Goal: Download file/media

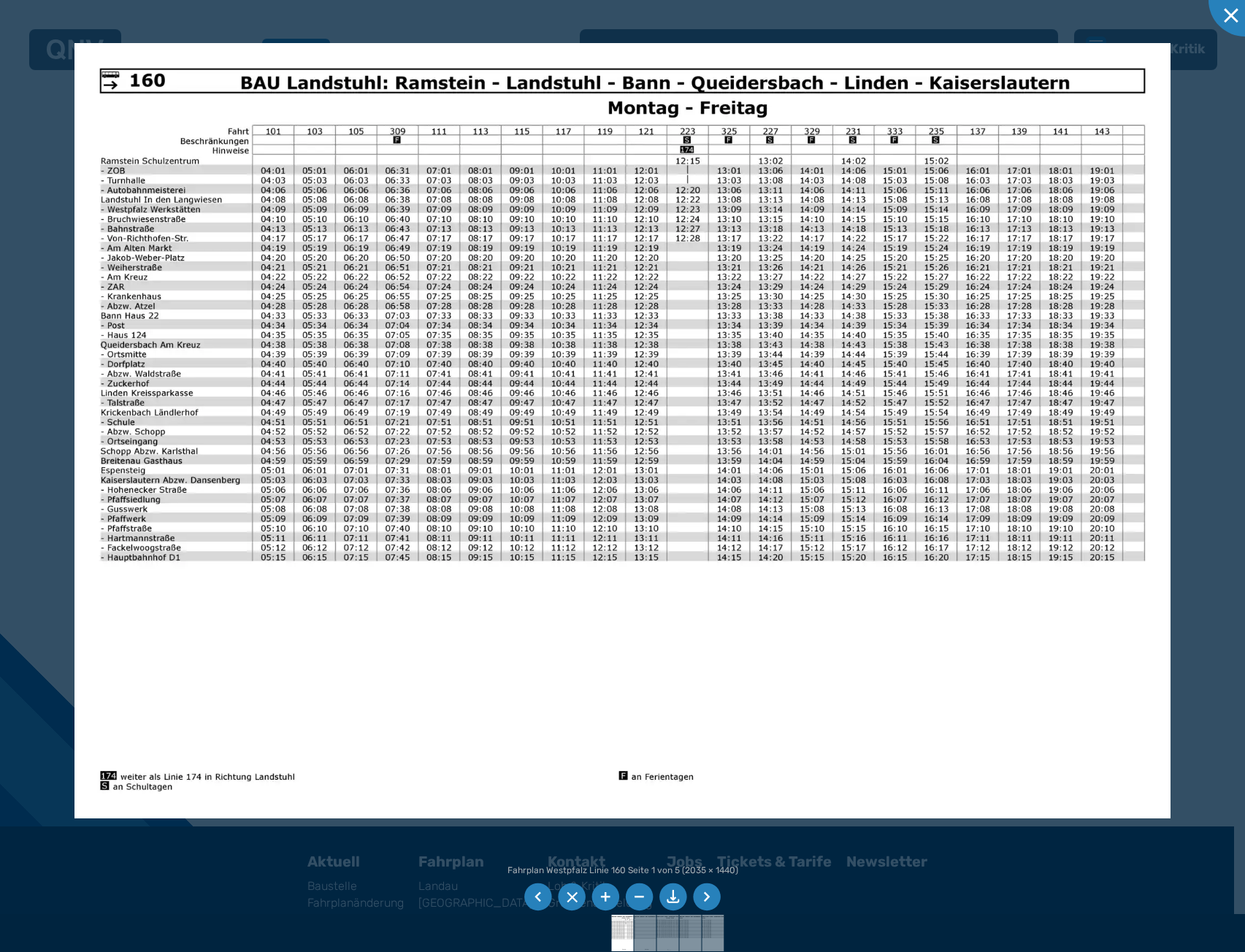
click at [612, 29] on div at bounding box center [622, 476] width 1245 height 952
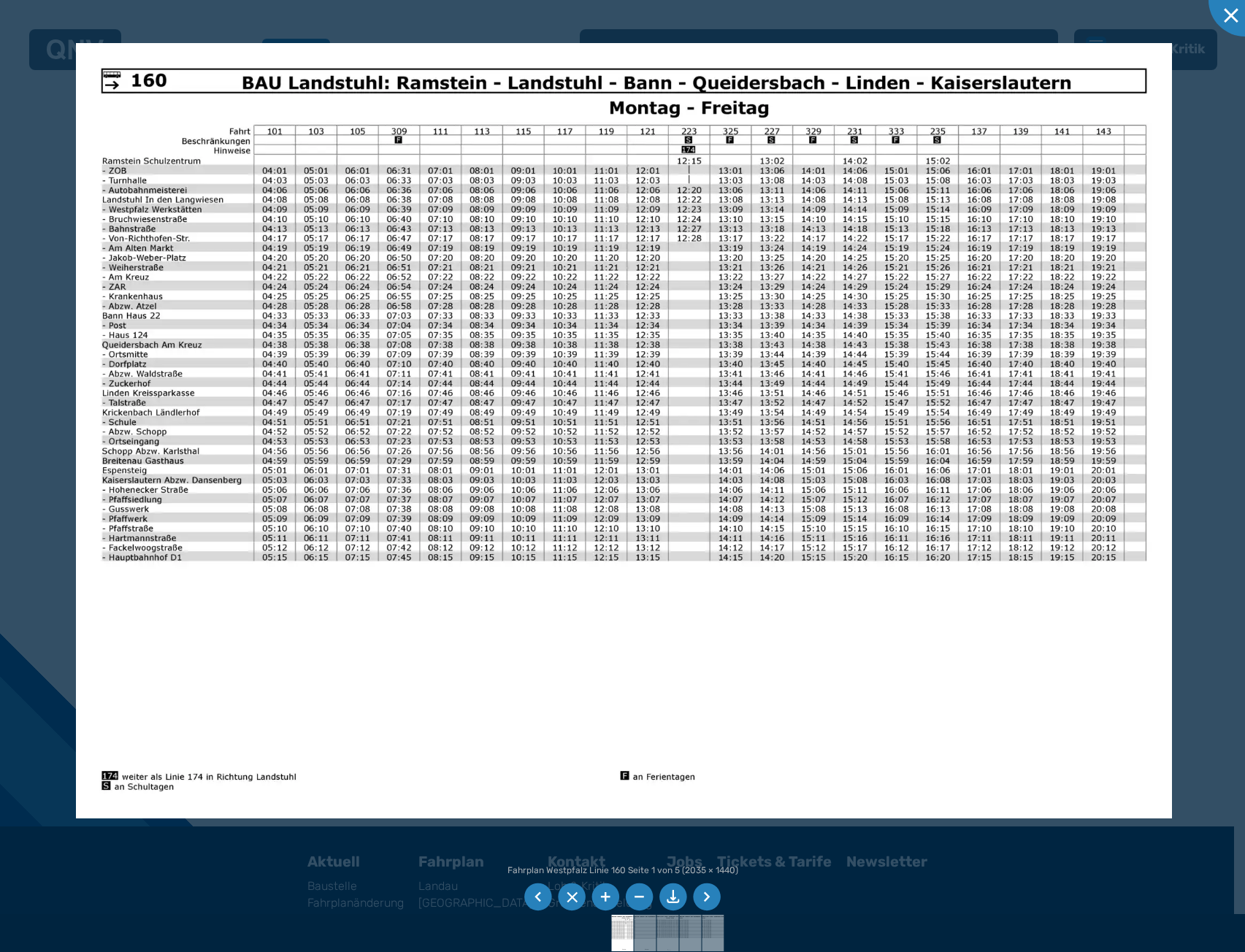
click at [541, 41] on div at bounding box center [622, 476] width 1245 height 952
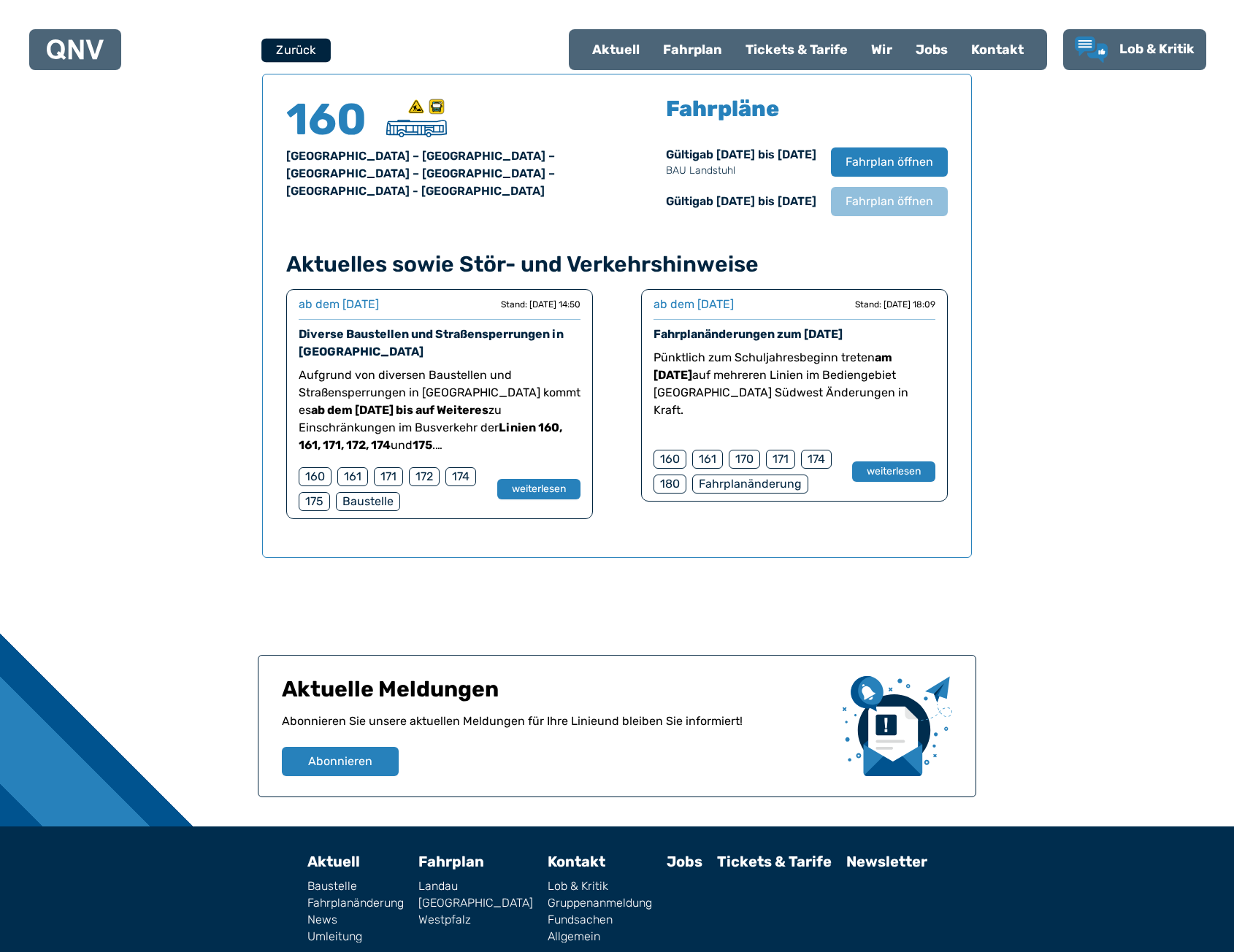
click at [323, 44] on button "Zurück" at bounding box center [296, 49] width 69 height 24
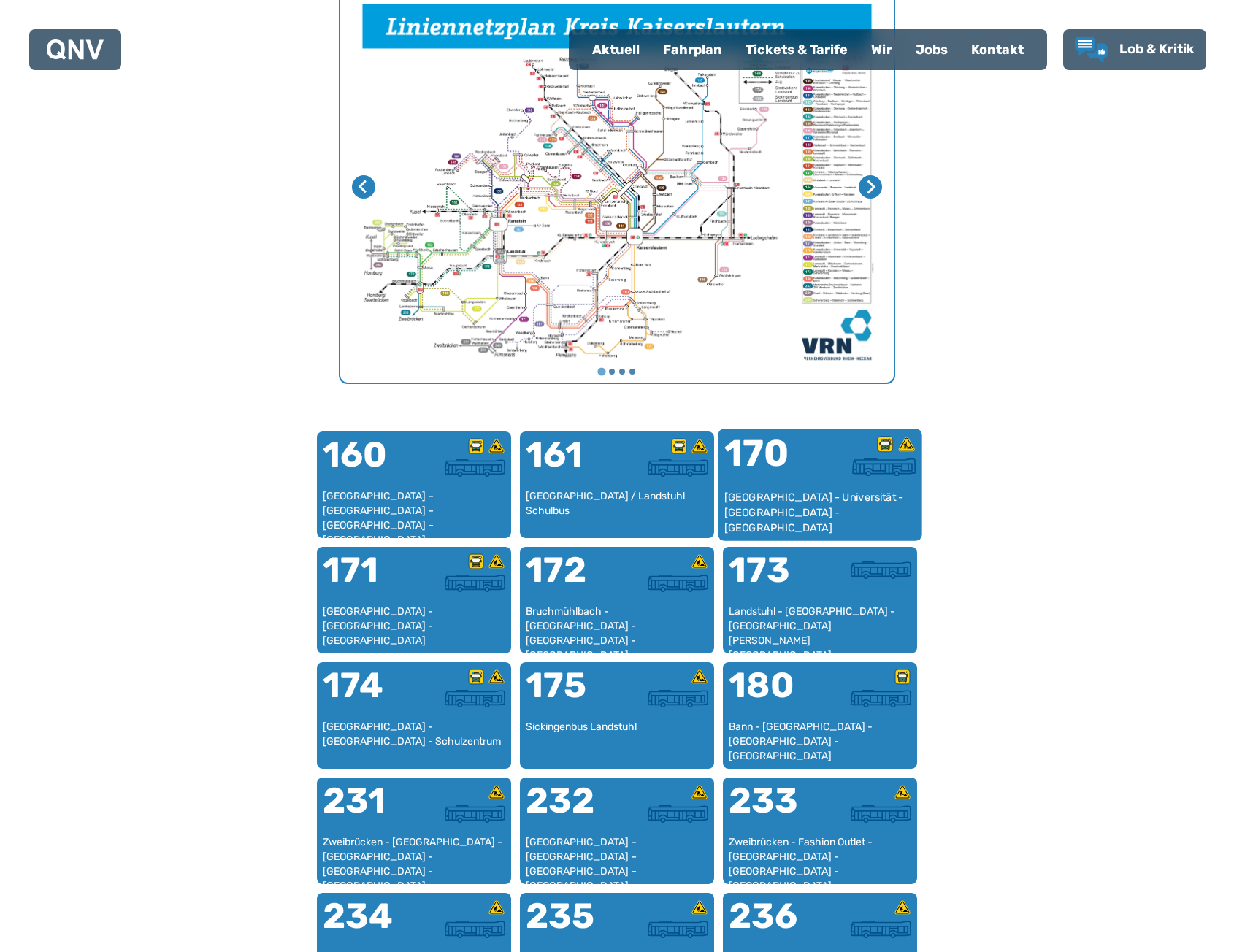
scroll to position [596, 0]
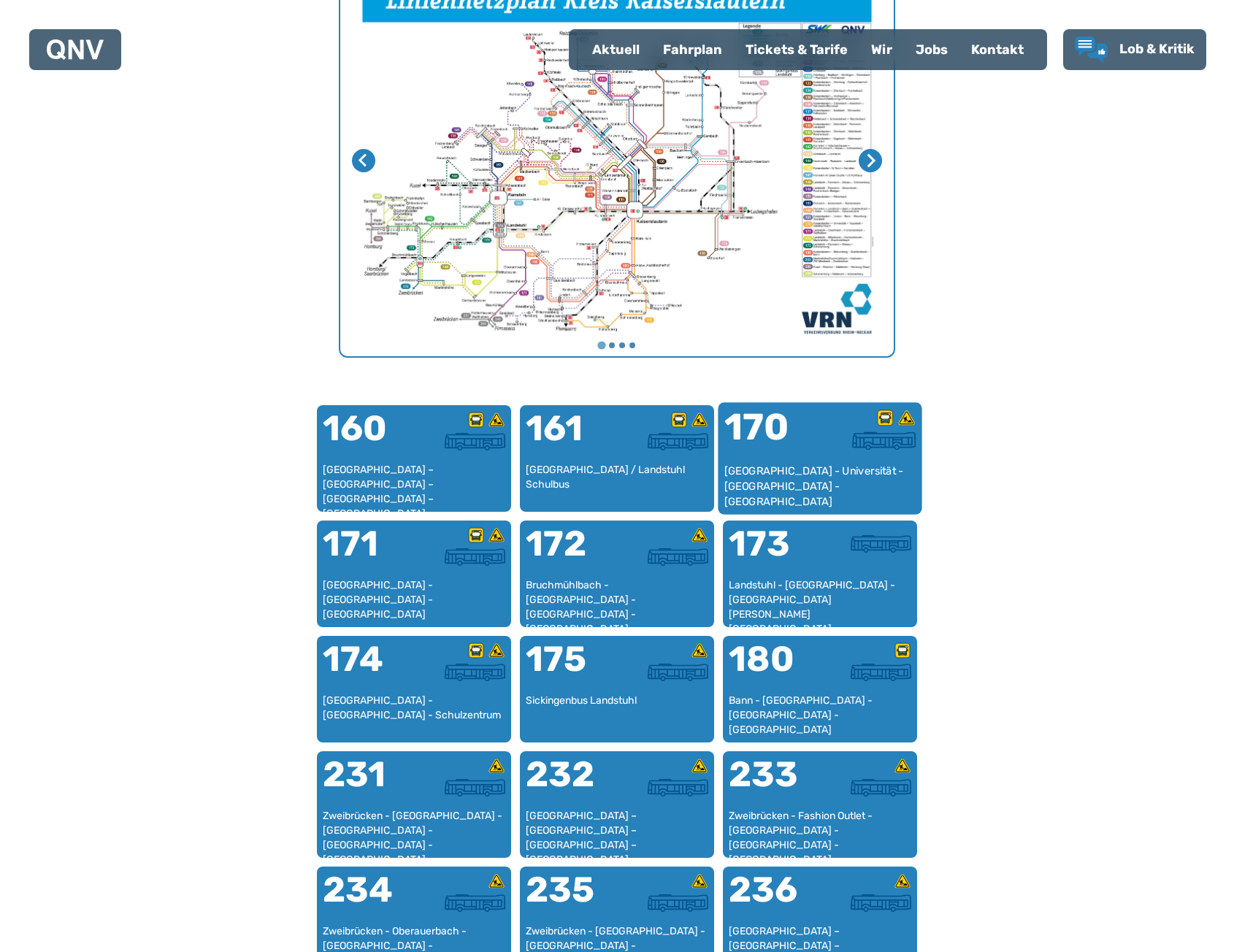
click at [802, 467] on div "[GEOGRAPHIC_DATA] - Universität - [GEOGRAPHIC_DATA] - [GEOGRAPHIC_DATA]" at bounding box center [820, 485] width 192 height 45
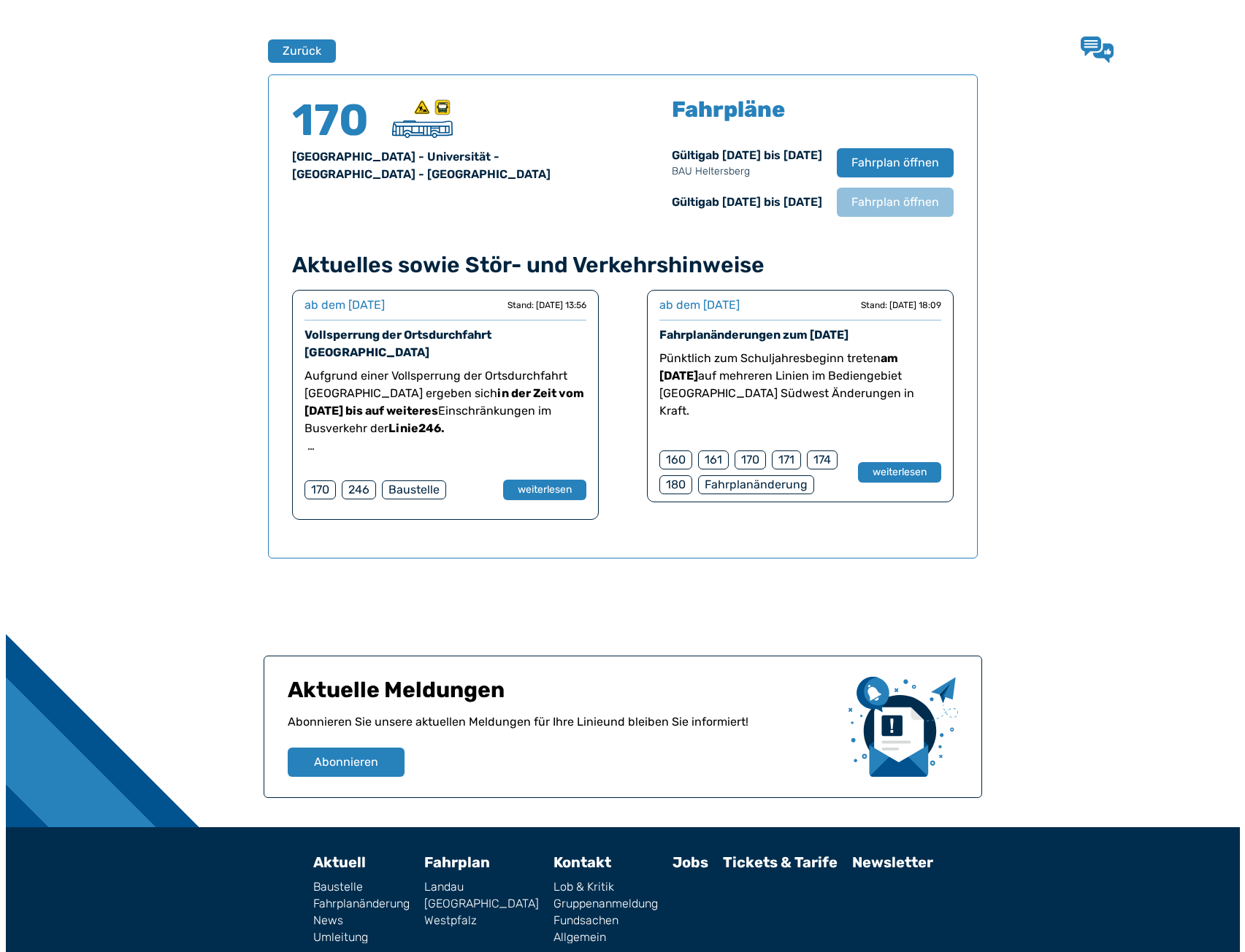
scroll to position [963, 0]
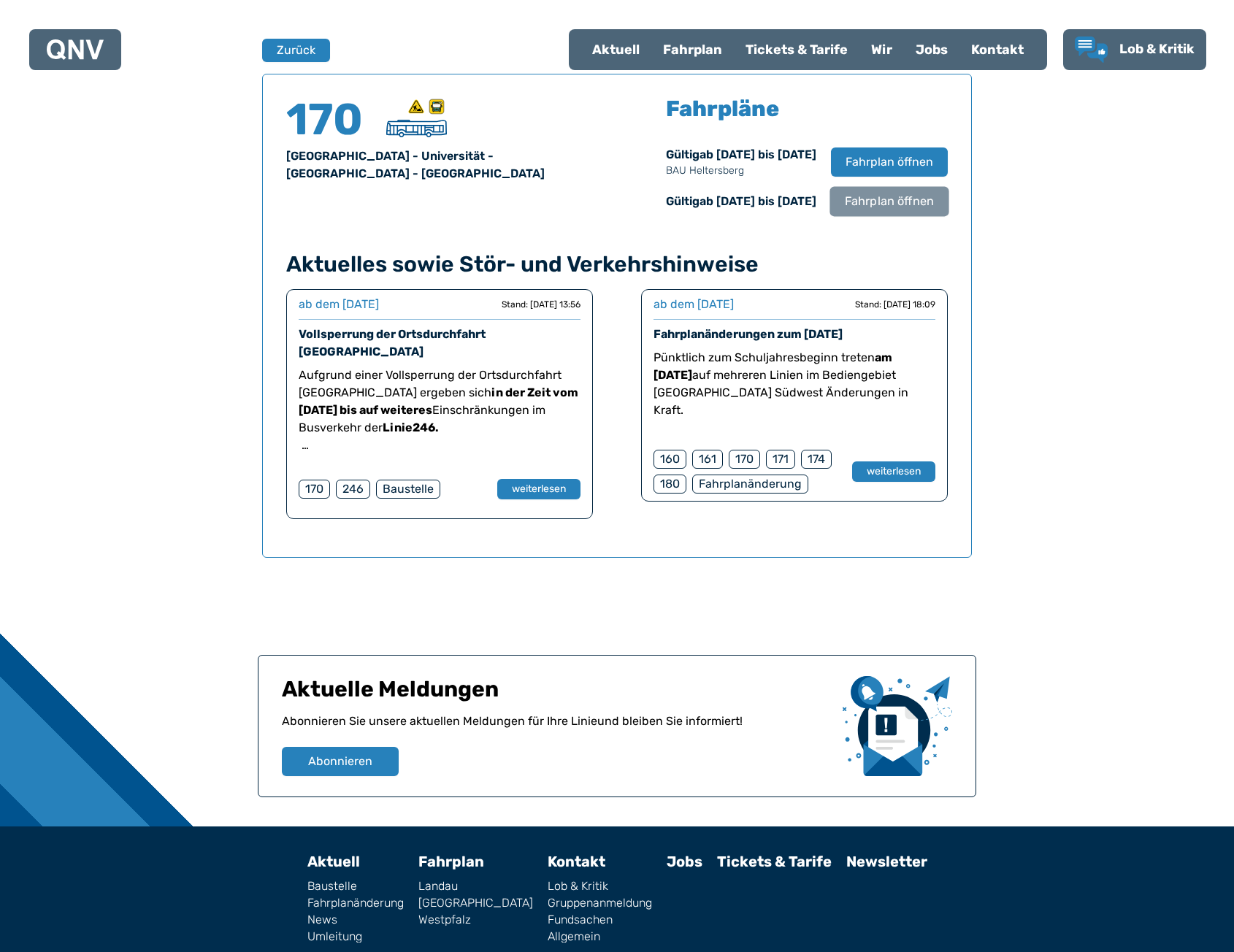
click at [884, 204] on span "Fahrplan öffnen" at bounding box center [890, 202] width 90 height 18
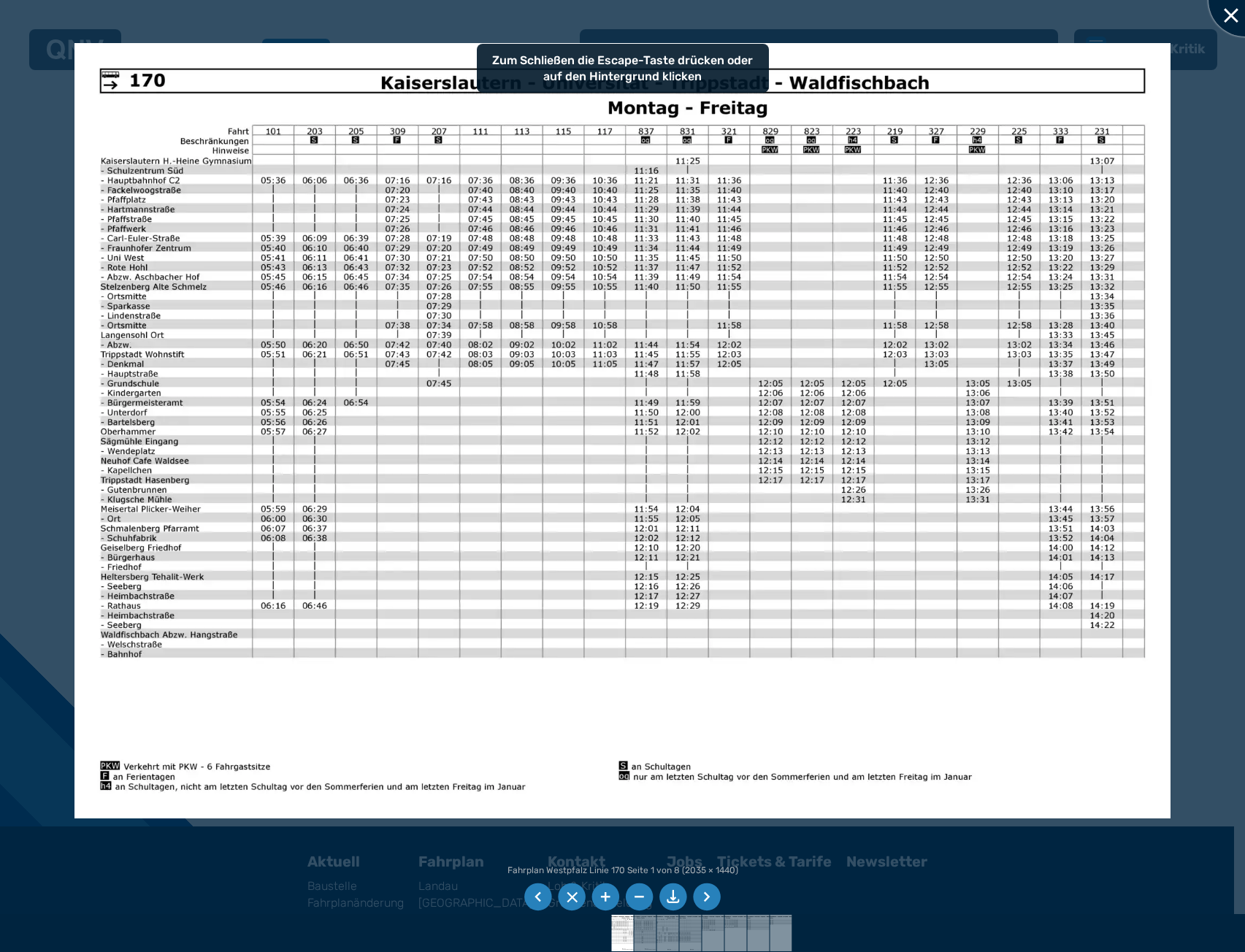
click at [1231, 23] on div at bounding box center [1244, -1] width 73 height 73
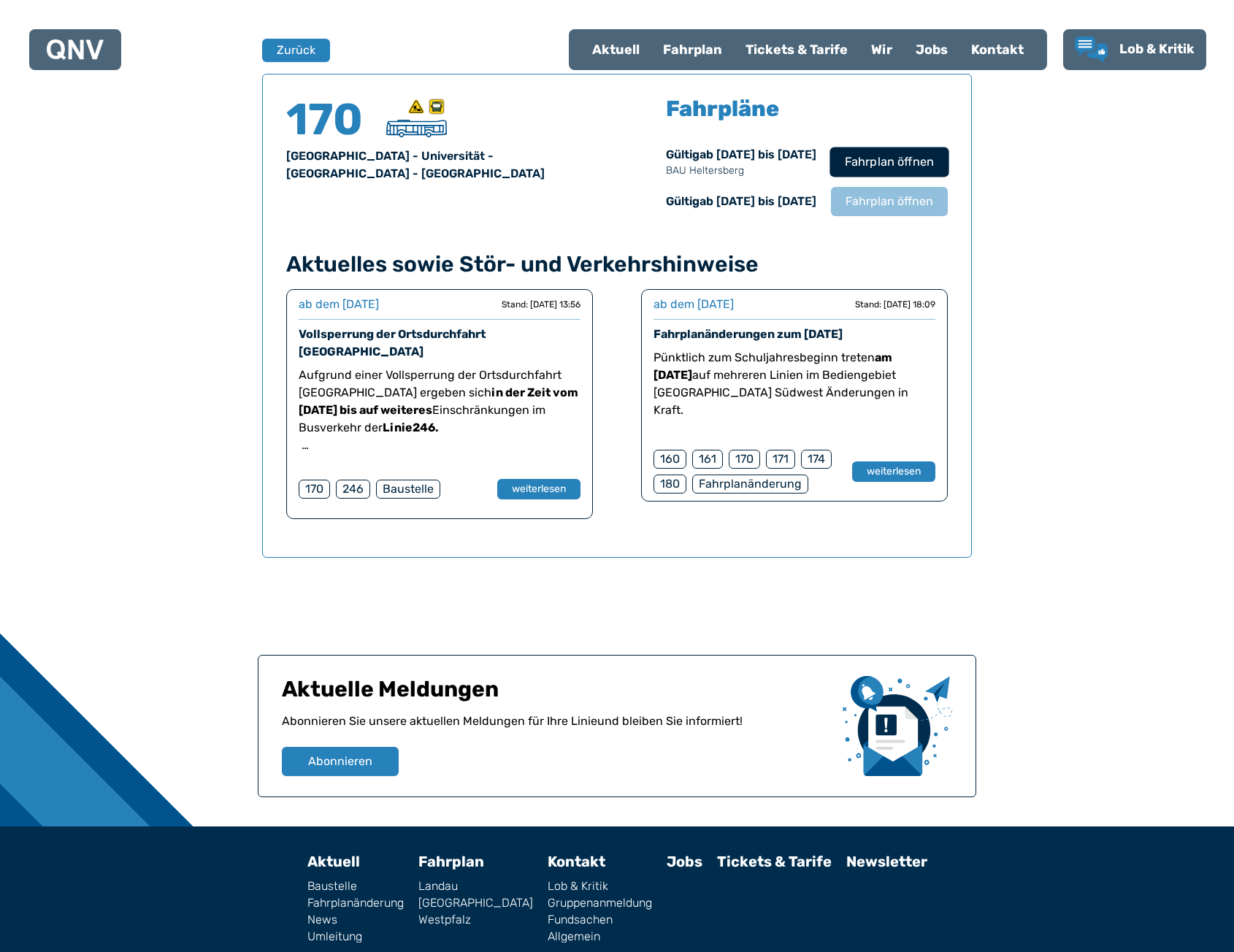
click at [861, 170] on span "Fahrplan öffnen" at bounding box center [890, 162] width 90 height 18
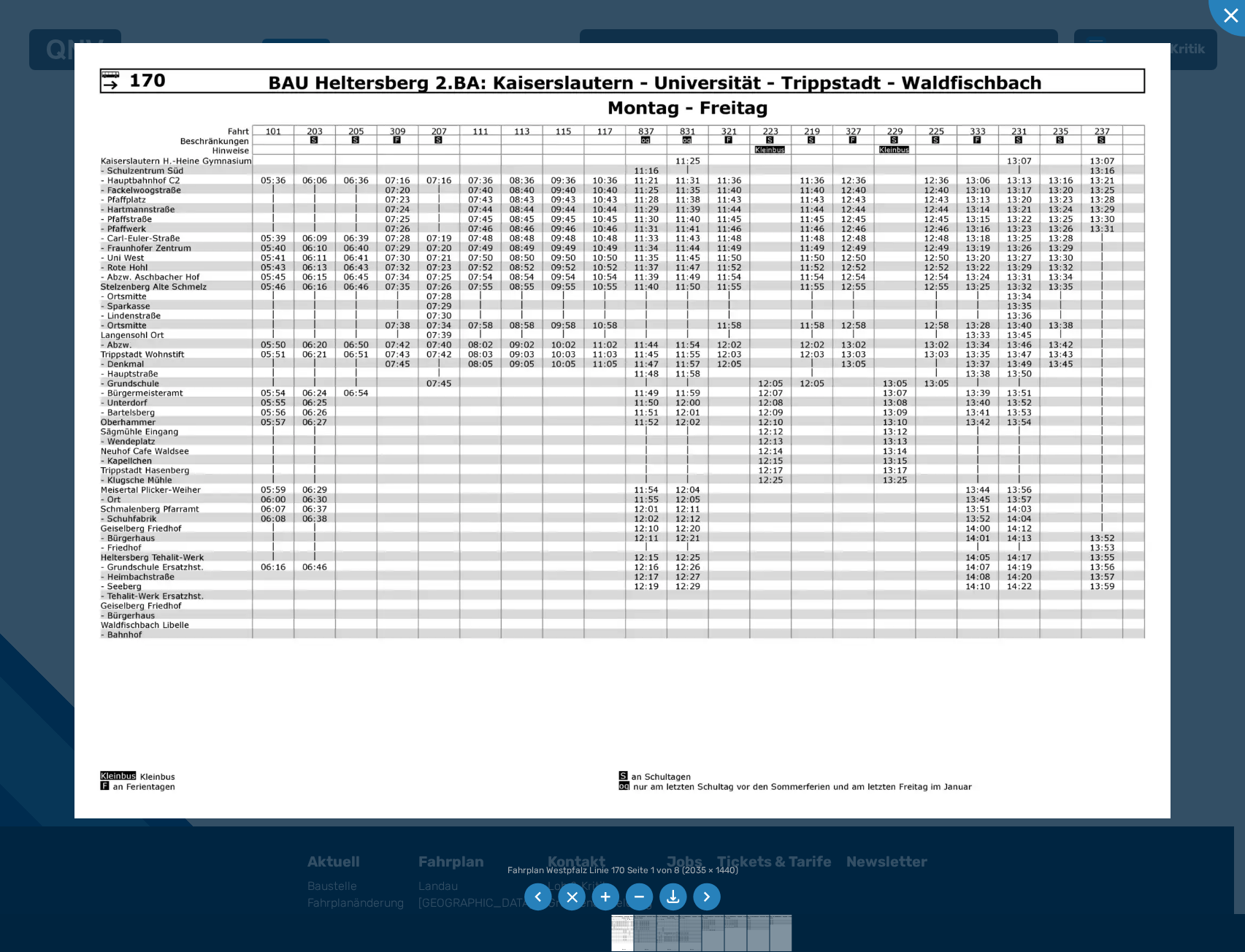
click at [12, 241] on div at bounding box center [622, 476] width 1245 height 952
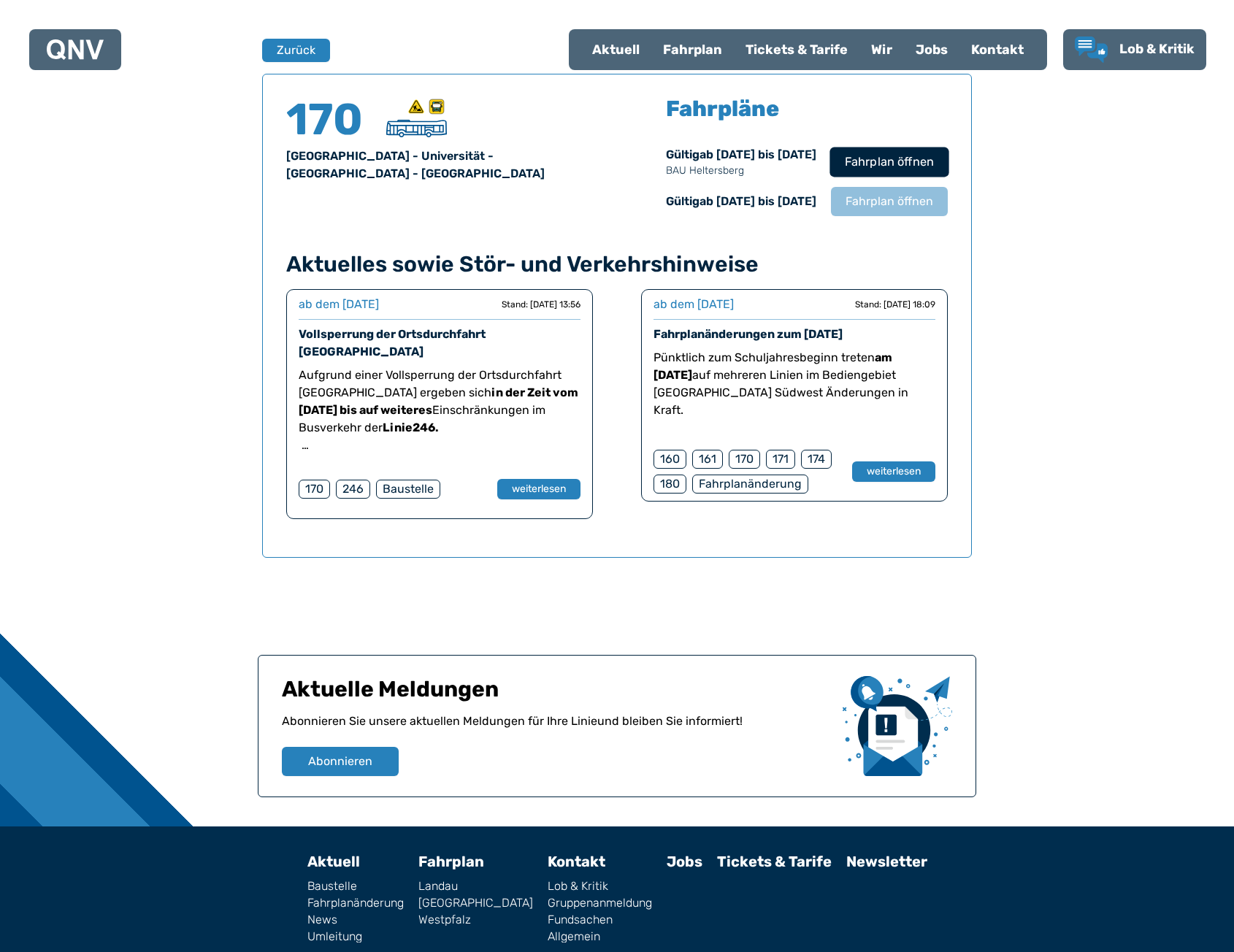
click at [897, 155] on span "Fahrplan öffnen" at bounding box center [890, 162] width 90 height 18
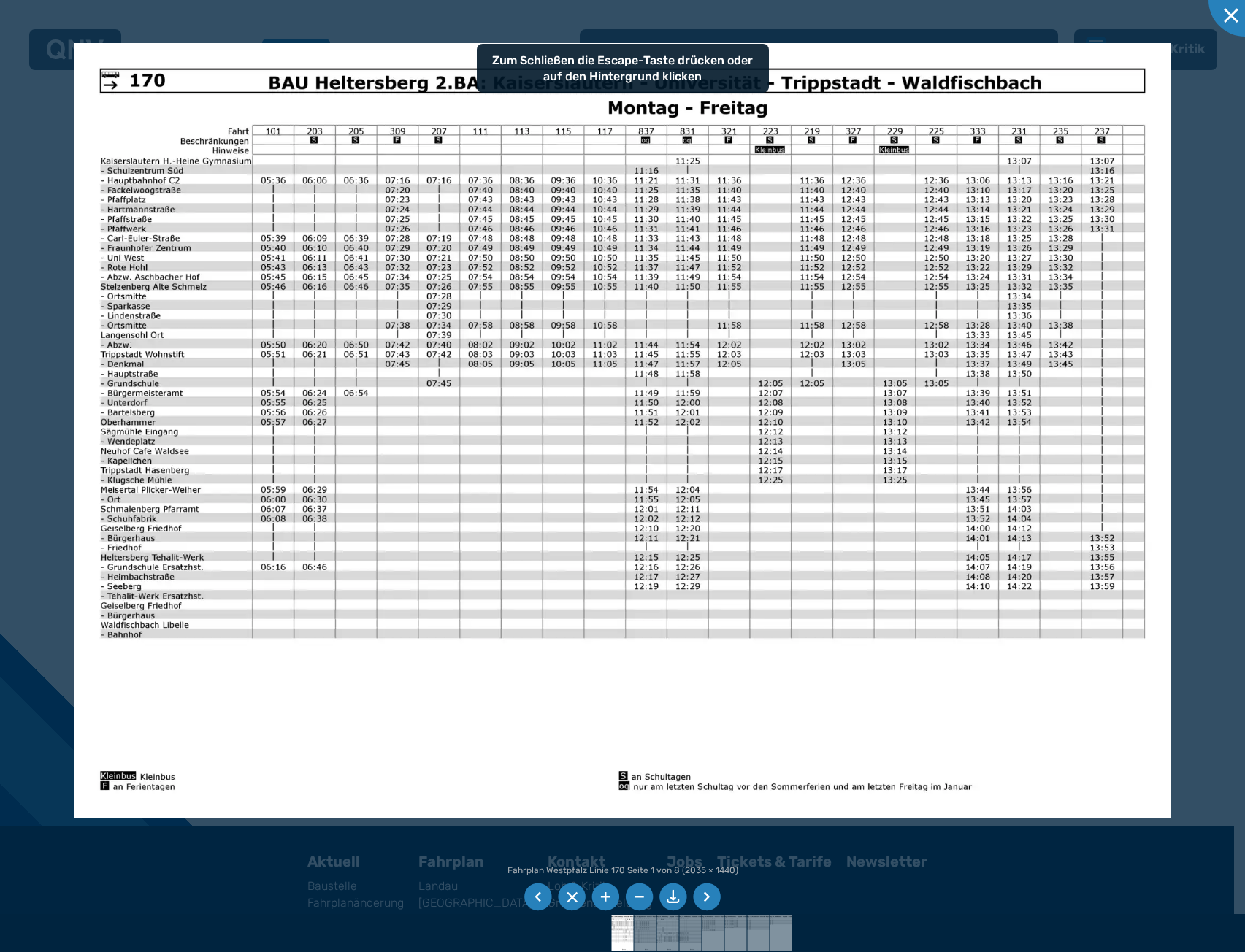
click at [55, 269] on div at bounding box center [622, 476] width 1245 height 952
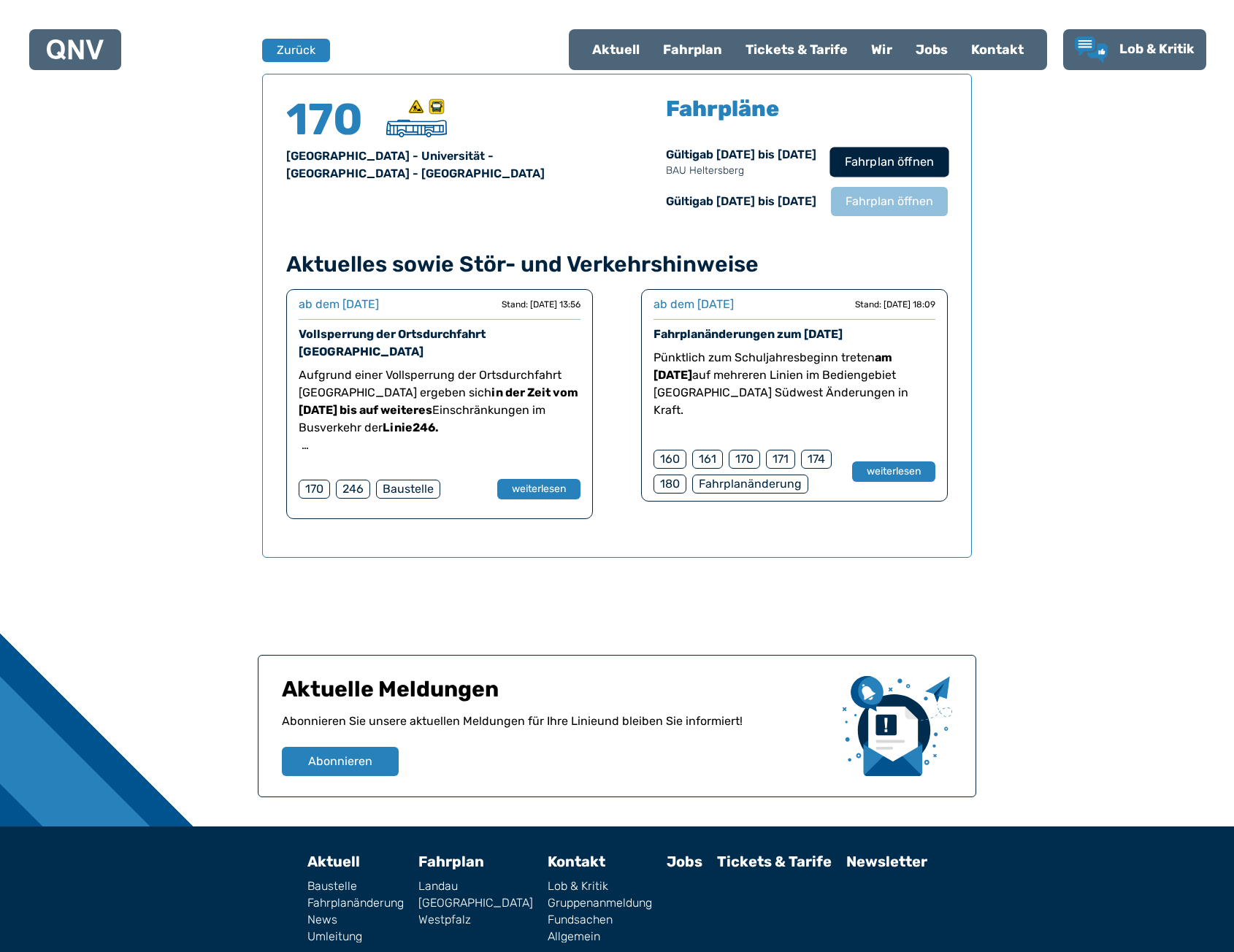
click at [879, 156] on span "Fahrplan öffnen" at bounding box center [890, 162] width 90 height 18
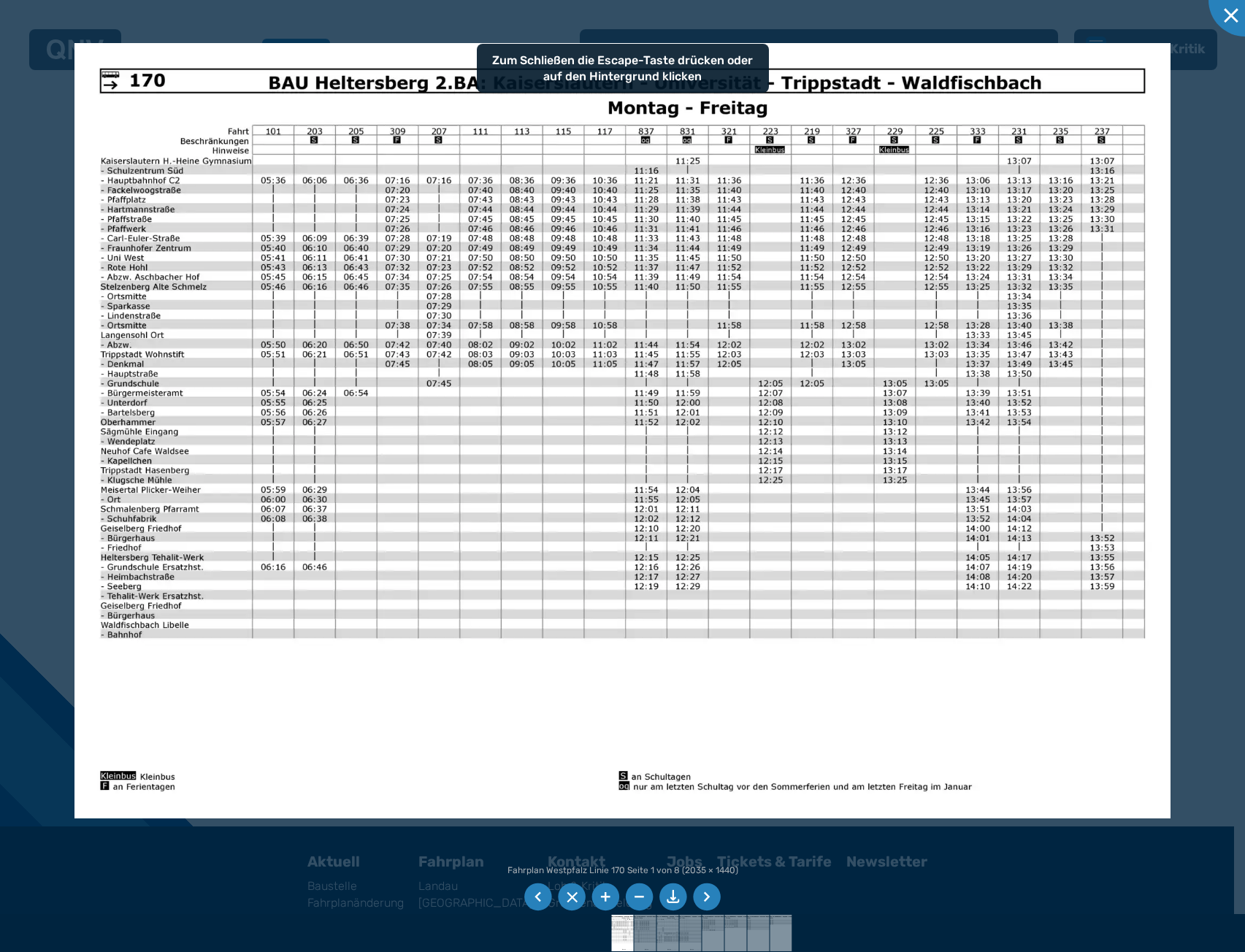
click at [44, 281] on div at bounding box center [622, 476] width 1245 height 952
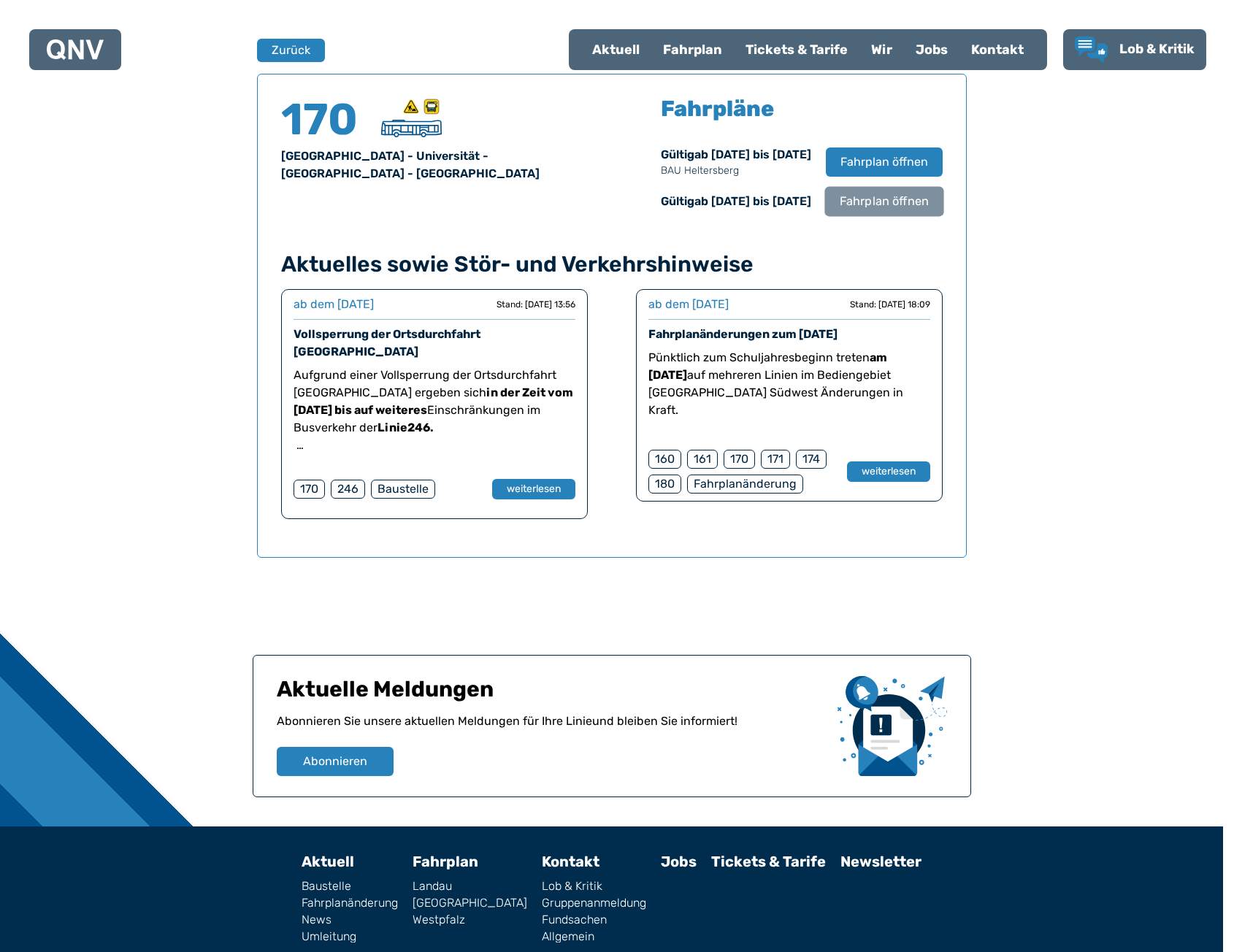
click at [891, 203] on span "Fahrplan öffnen" at bounding box center [884, 202] width 90 height 18
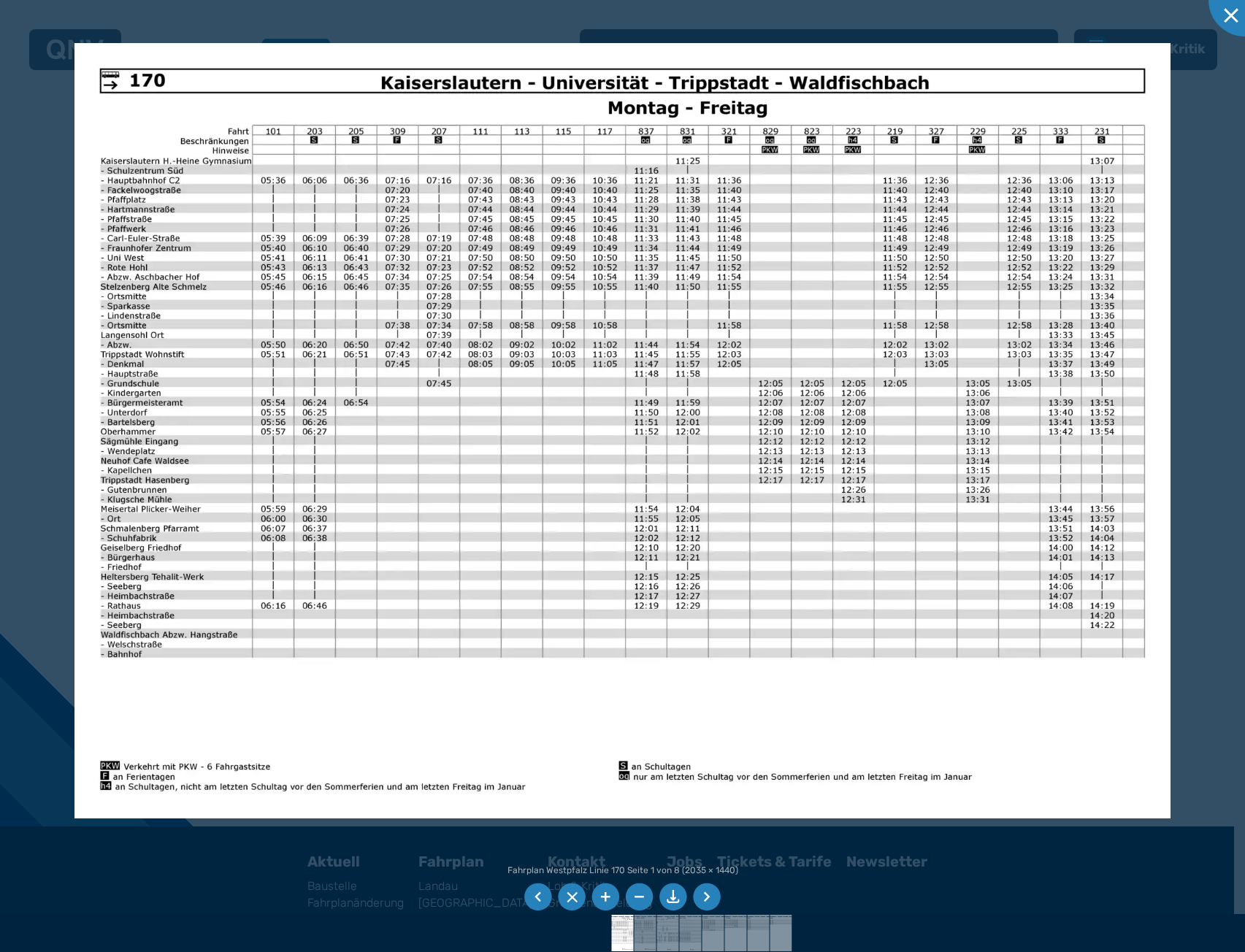
click at [1189, 183] on div at bounding box center [622, 476] width 1245 height 952
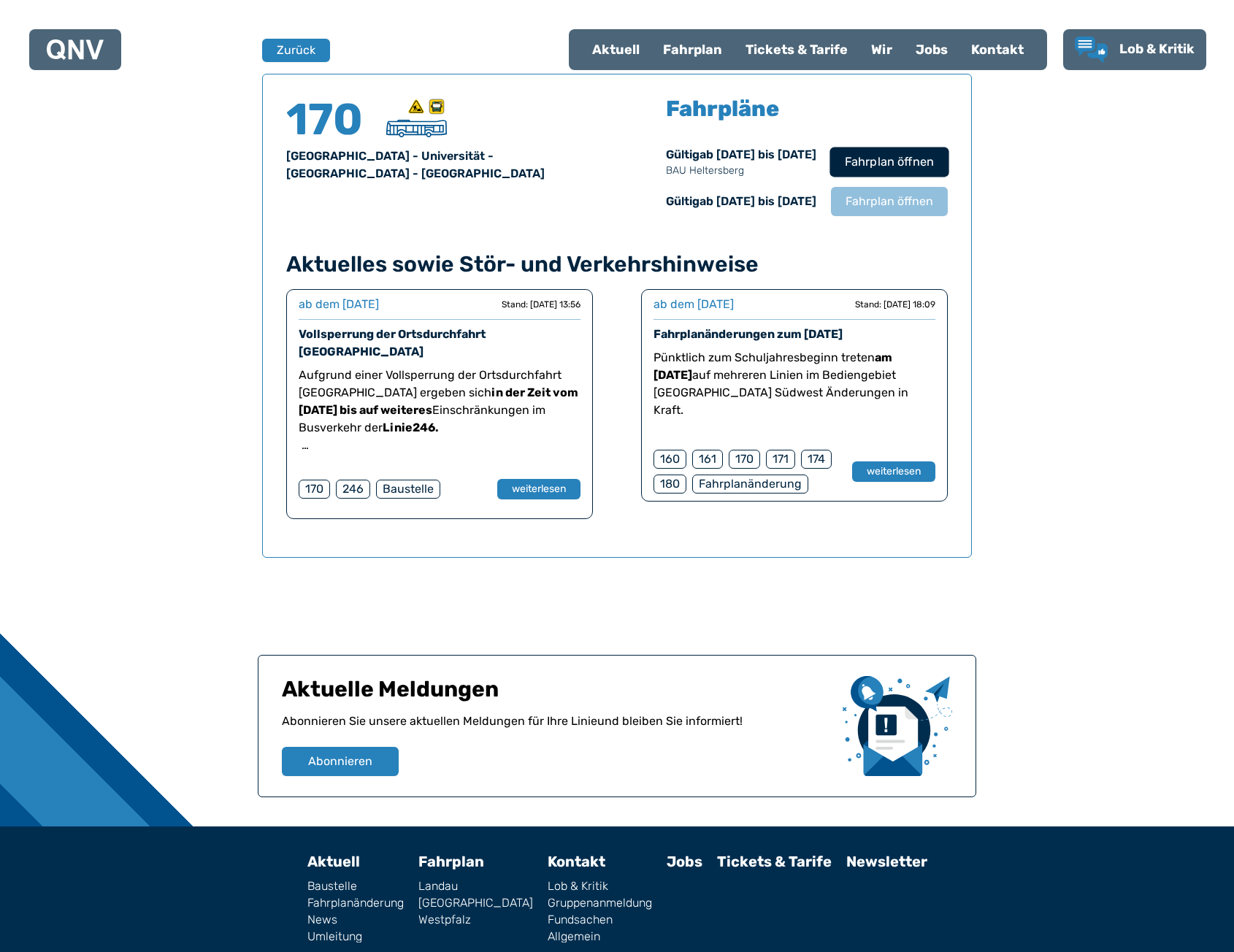
click at [945, 167] on button "Fahrplan öffnen" at bounding box center [889, 161] width 119 height 30
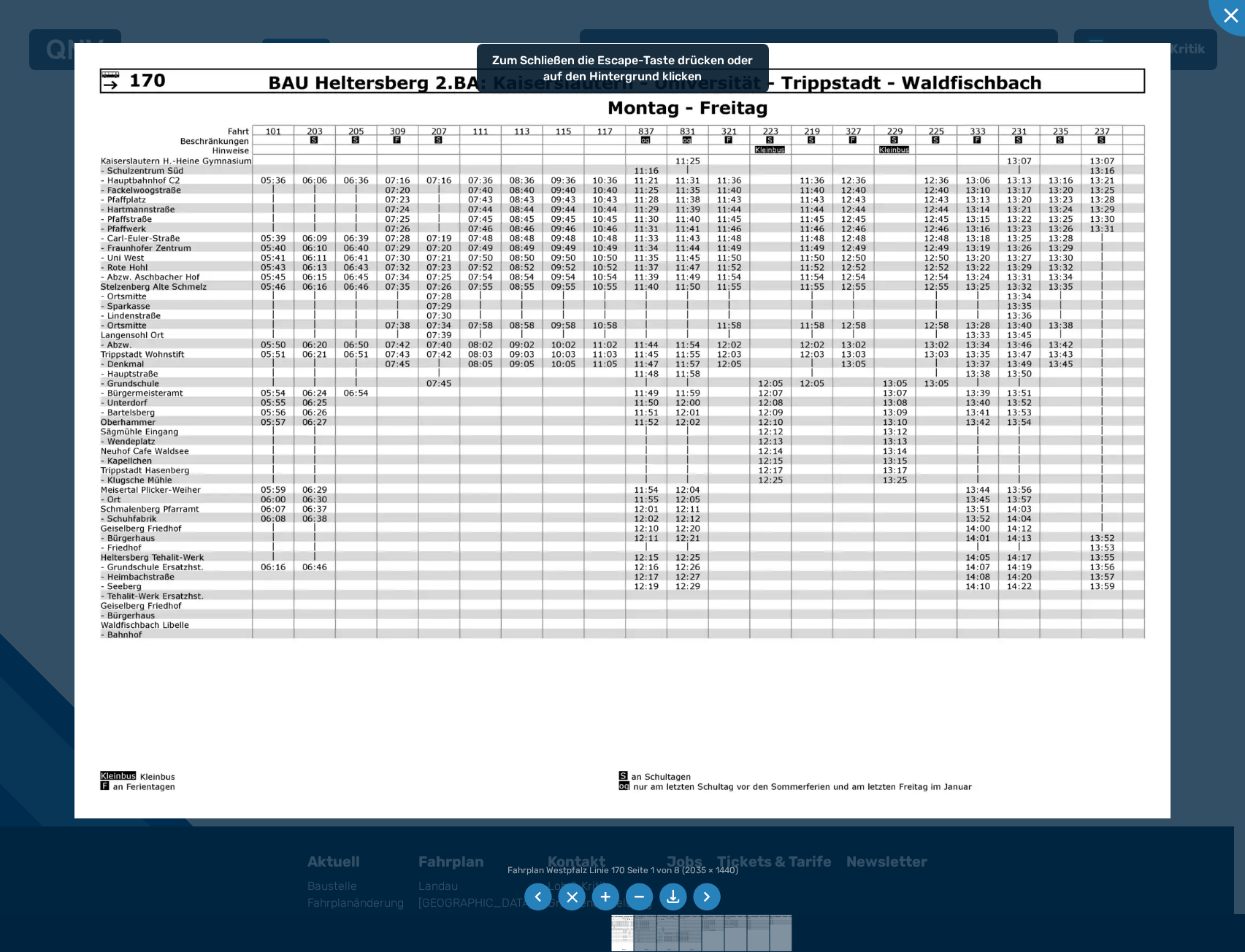
click at [38, 173] on div at bounding box center [622, 476] width 1245 height 952
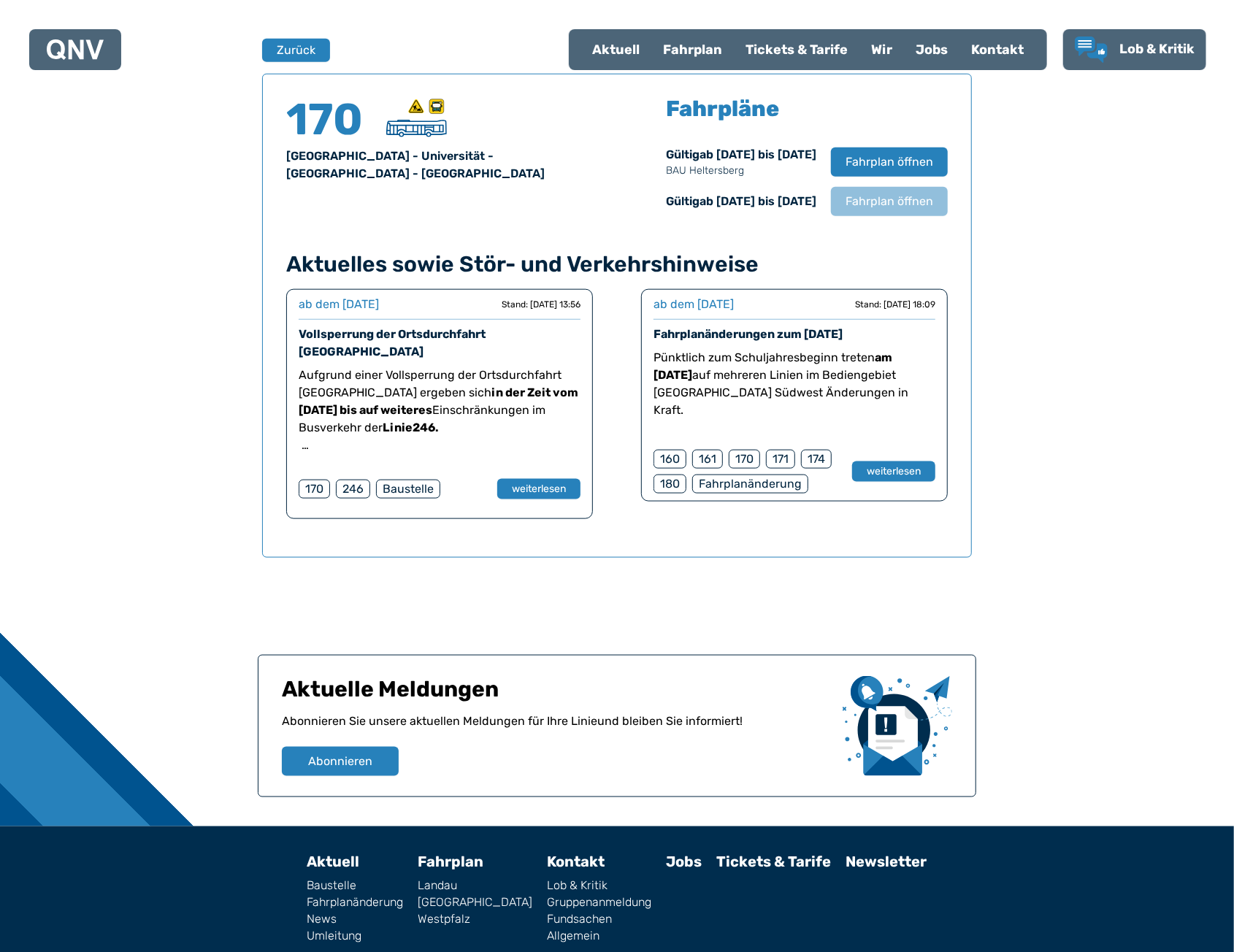
click at [932, 198] on span "Fahrplan öffnen" at bounding box center [889, 202] width 88 height 18
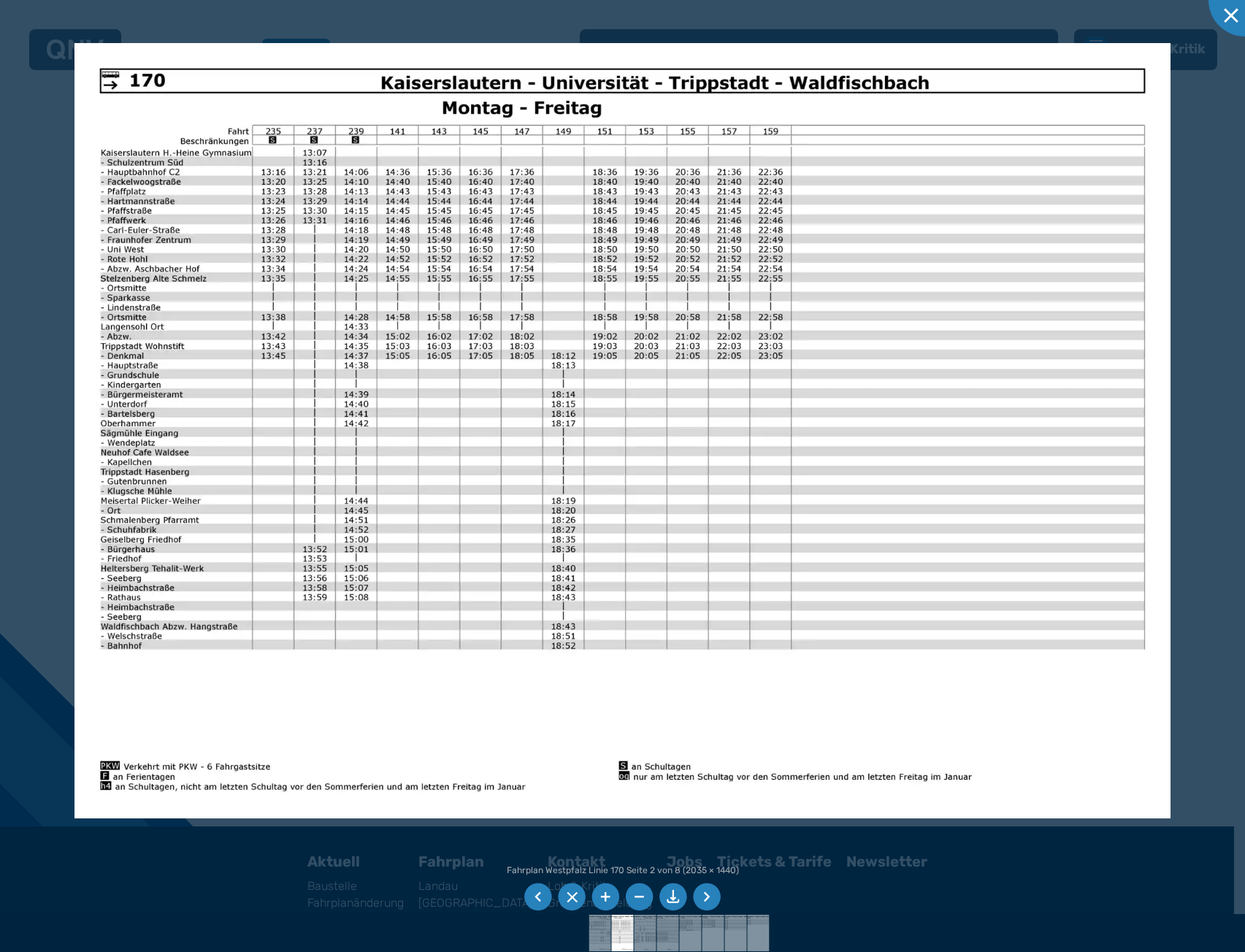
click at [1206, 197] on div at bounding box center [622, 476] width 1245 height 952
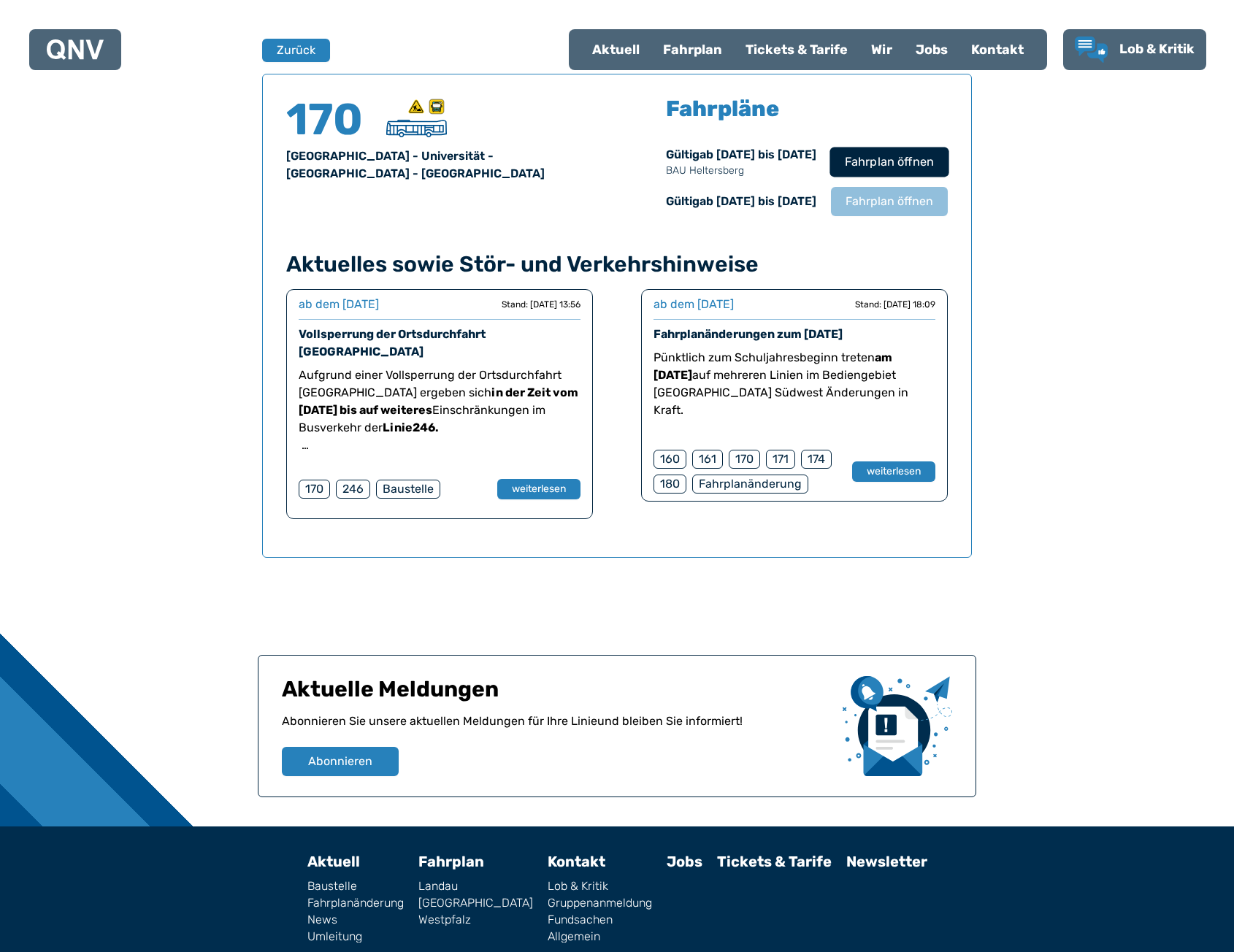
click at [899, 158] on span "Fahrplan öffnen" at bounding box center [890, 162] width 90 height 18
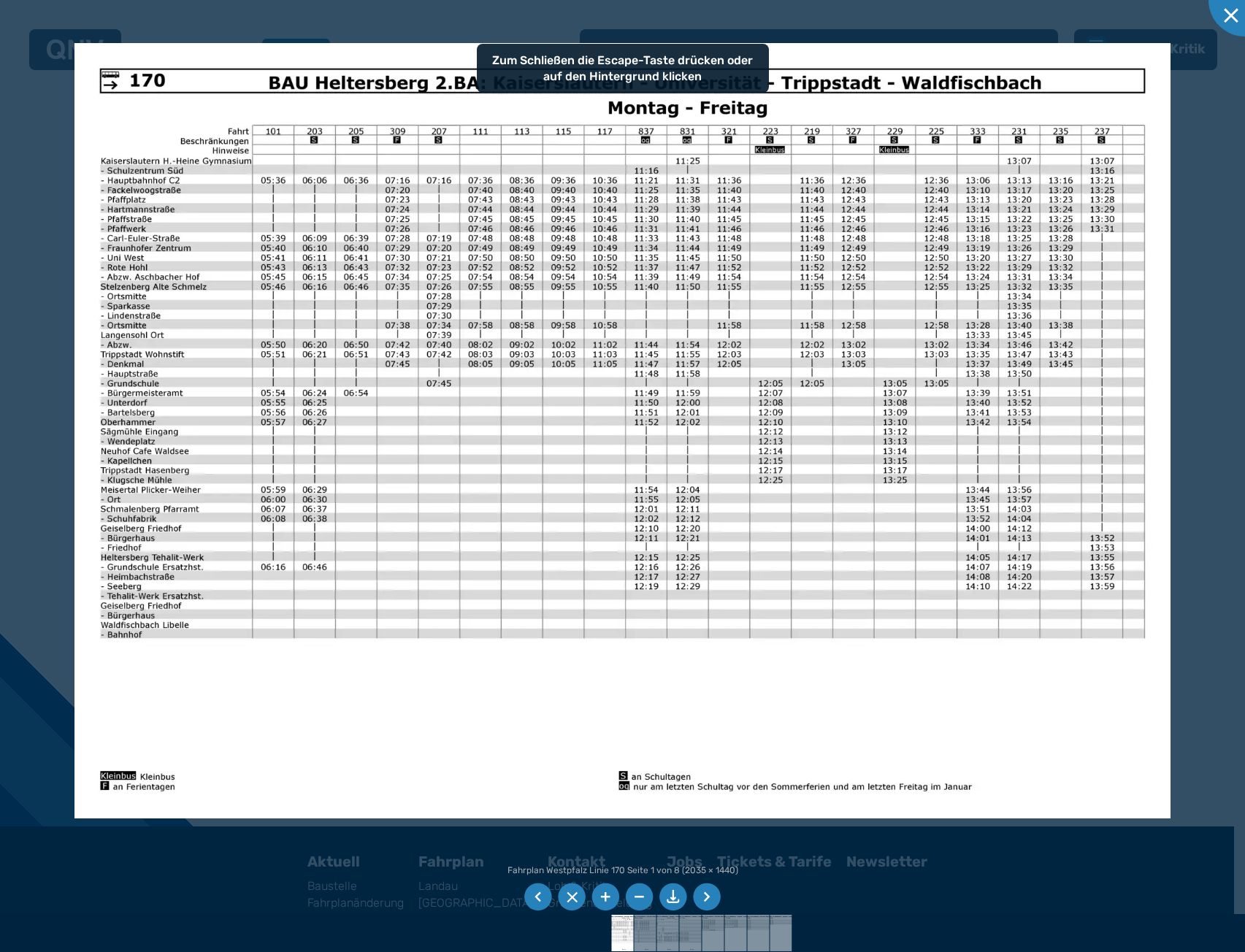
click at [28, 201] on div at bounding box center [622, 476] width 1245 height 952
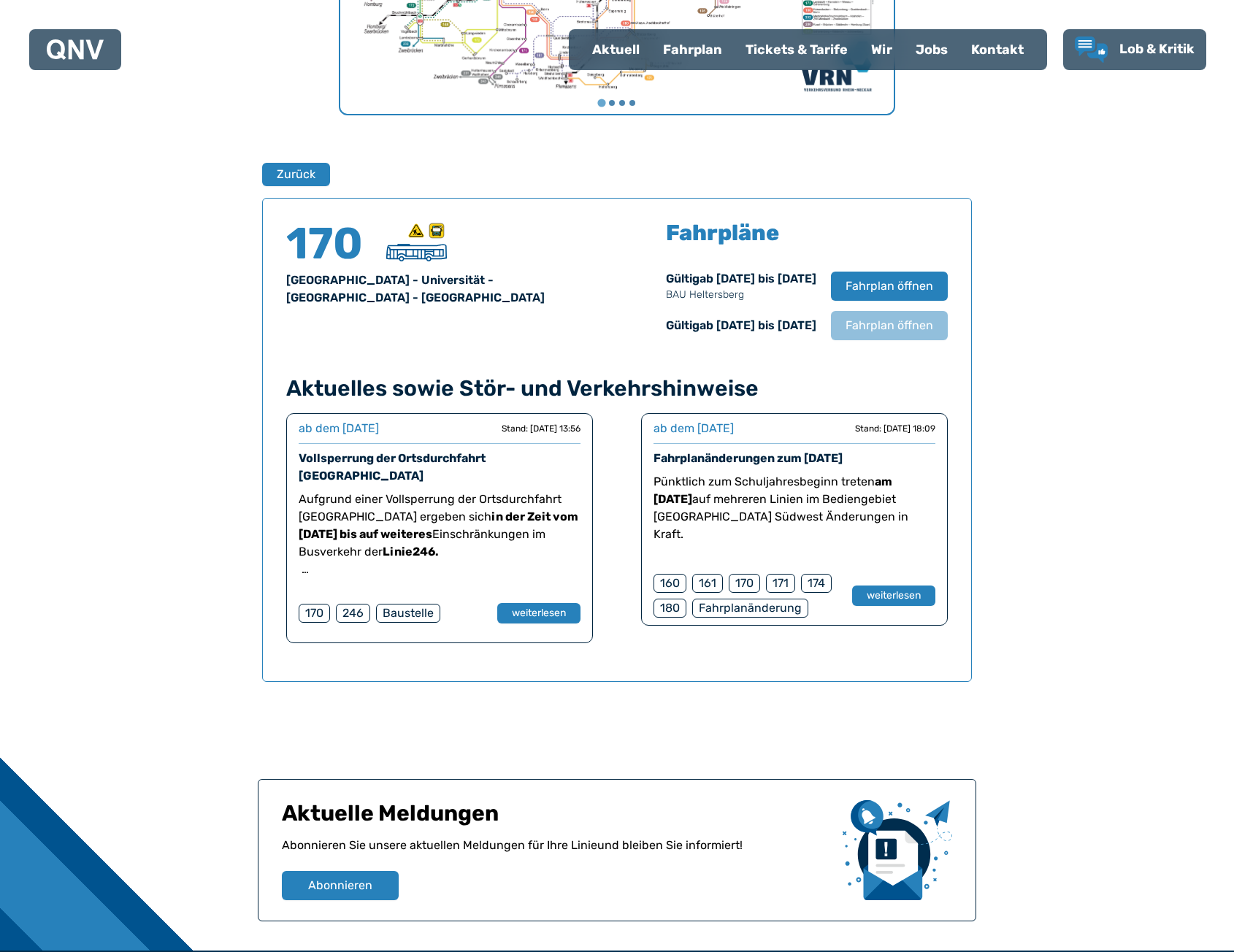
scroll to position [816, 0]
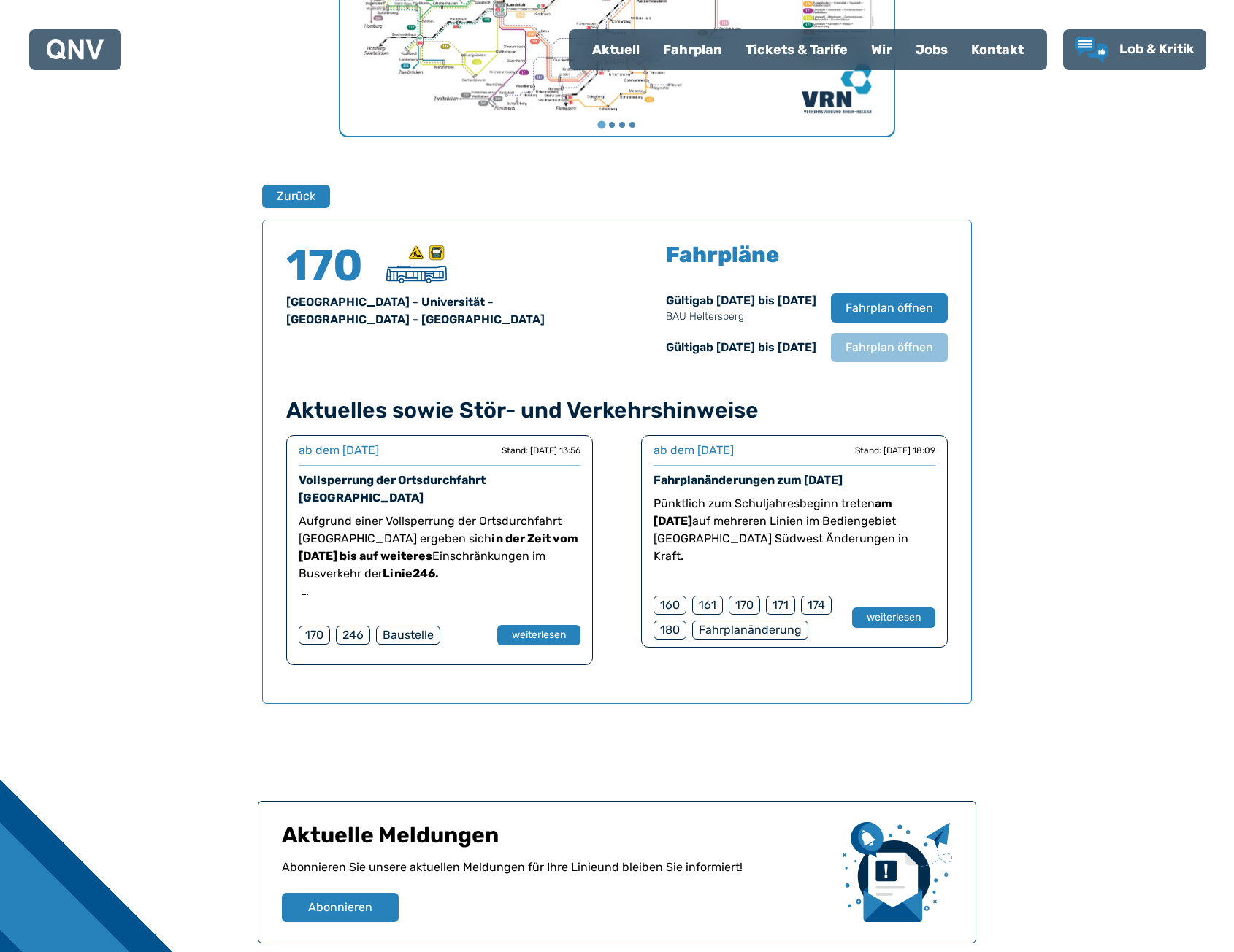
click at [311, 209] on div "Zurück 170 [GEOGRAPHIC_DATA] - Universität - [GEOGRAPHIC_DATA] - [GEOGRAPHIC_DA…" at bounding box center [617, 444] width 710 height 597
click at [328, 195] on button "Zurück" at bounding box center [296, 196] width 69 height 24
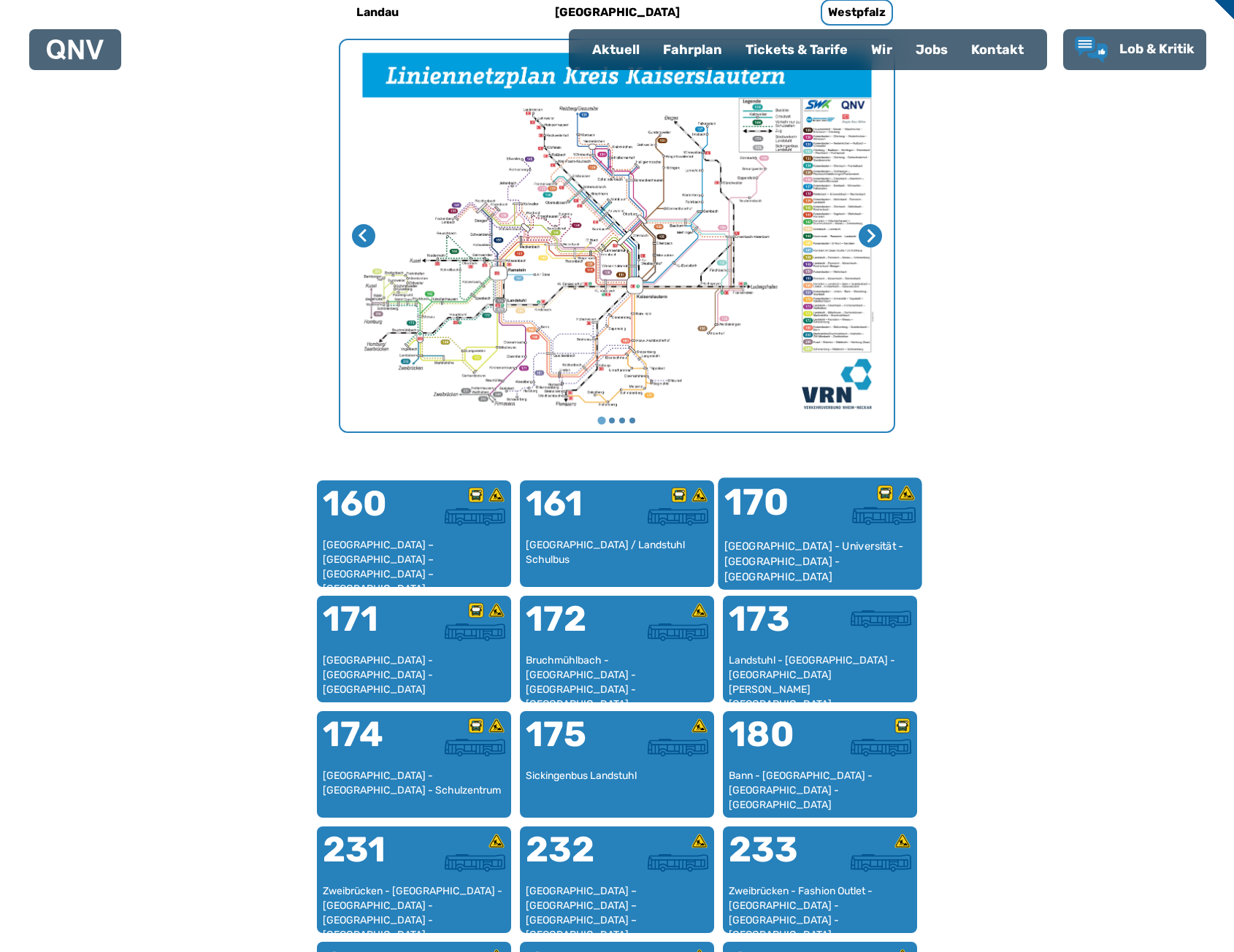
scroll to position [523, 0]
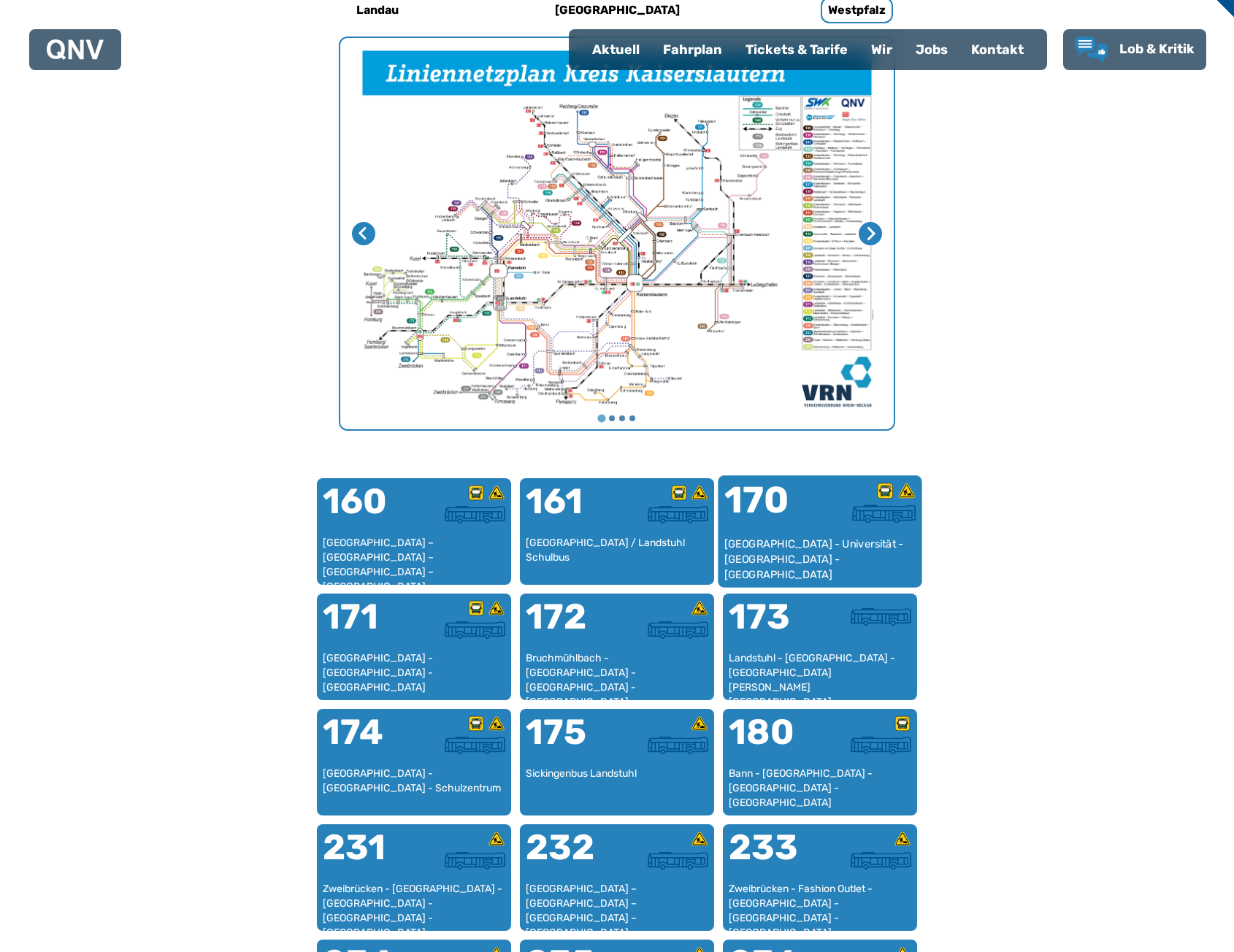
click at [783, 539] on div "[GEOGRAPHIC_DATA] - Universität - [GEOGRAPHIC_DATA] - [GEOGRAPHIC_DATA]" at bounding box center [820, 559] width 192 height 45
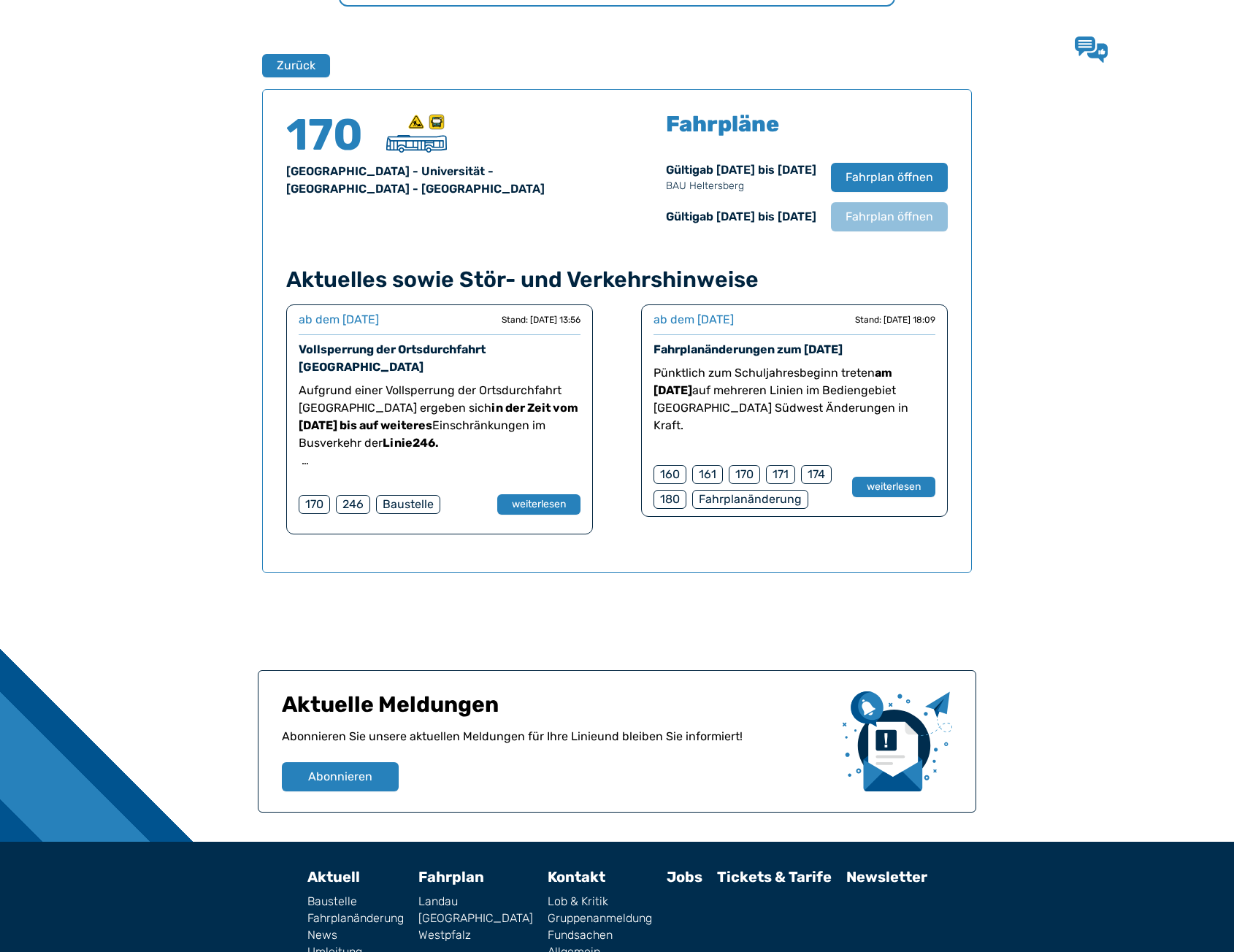
scroll to position [963, 0]
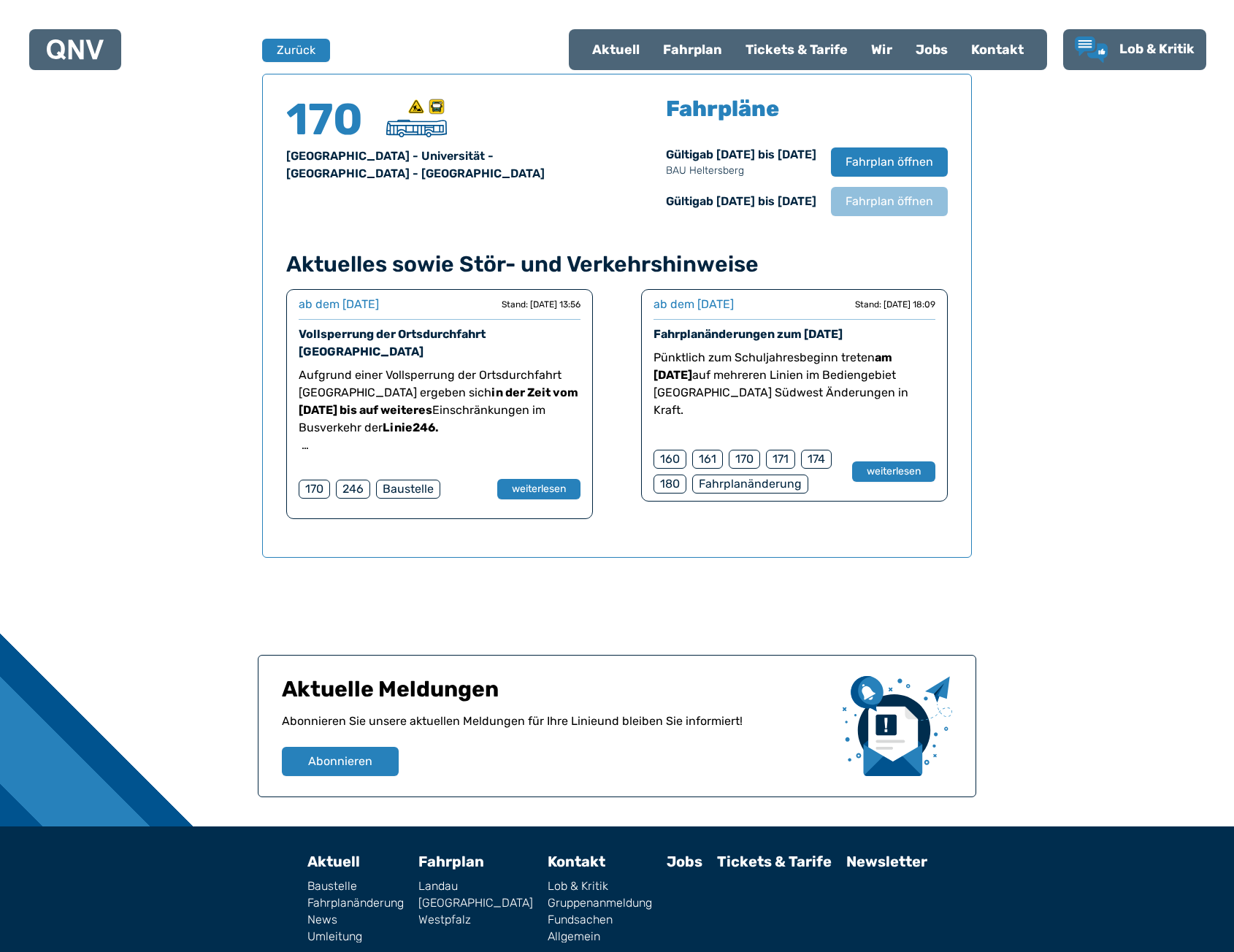
drag, startPoint x: 611, startPoint y: 201, endPoint x: 816, endPoint y: 190, distance: 205.3
click at [816, 190] on div "170 [GEOGRAPHIC_DATA] - Universität - [GEOGRAPHIC_DATA] - [GEOGRAPHIC_DATA] Fah…" at bounding box center [617, 156] width 662 height 118
click at [816, 204] on div "Gültig ab [DATE] bis [DATE]" at bounding box center [741, 202] width 150 height 18
drag, startPoint x: 819, startPoint y: 200, endPoint x: 611, endPoint y: 199, distance: 208.0
click at [611, 199] on div "170 [GEOGRAPHIC_DATA] - Universität - [GEOGRAPHIC_DATA] - [GEOGRAPHIC_DATA] Fah…" at bounding box center [617, 156] width 662 height 118
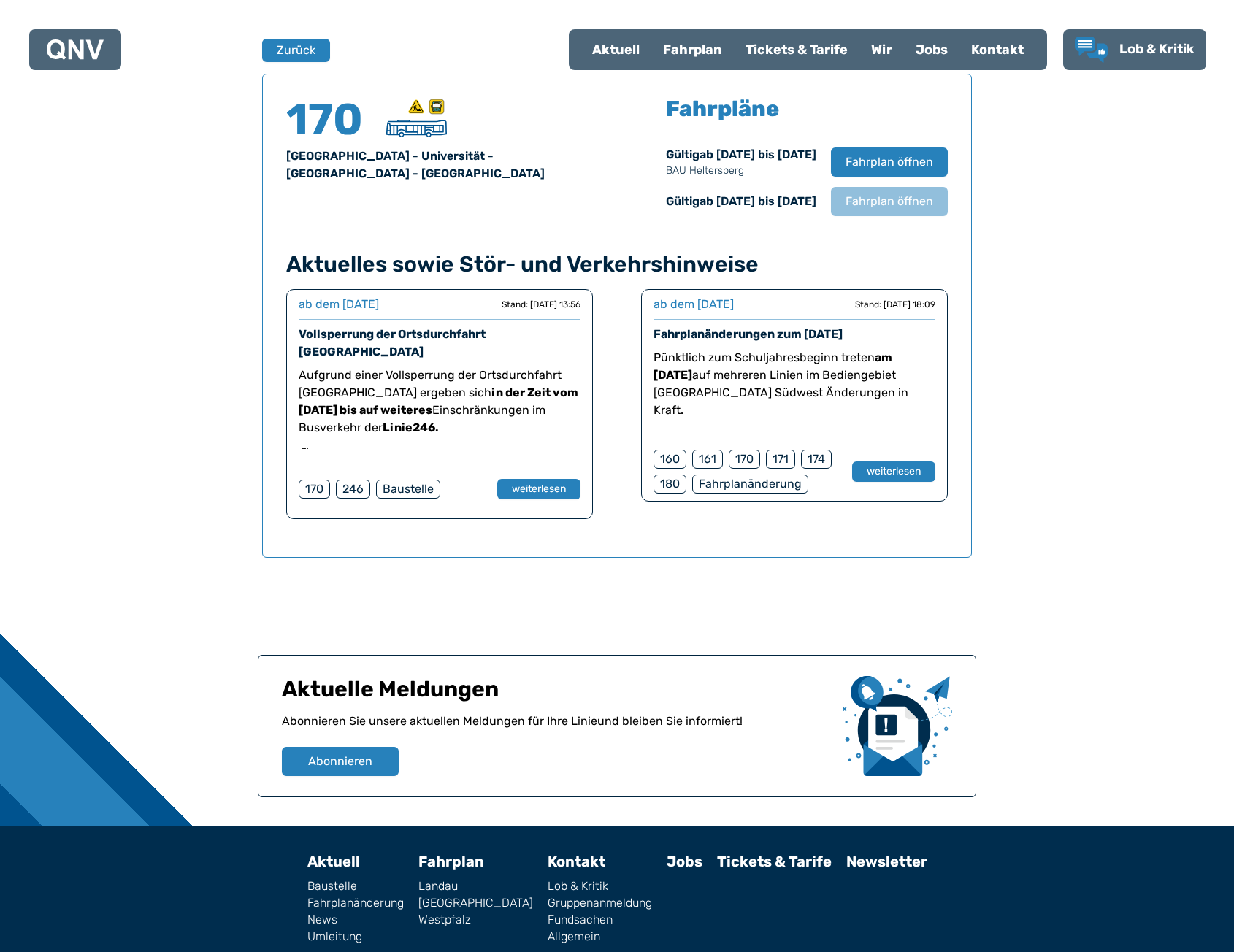
click at [611, 199] on div "170 [GEOGRAPHIC_DATA] - Universität - [GEOGRAPHIC_DATA] - [GEOGRAPHIC_DATA] Fah…" at bounding box center [617, 156] width 662 height 118
click at [850, 159] on span "Fahrplan öffnen" at bounding box center [890, 162] width 90 height 18
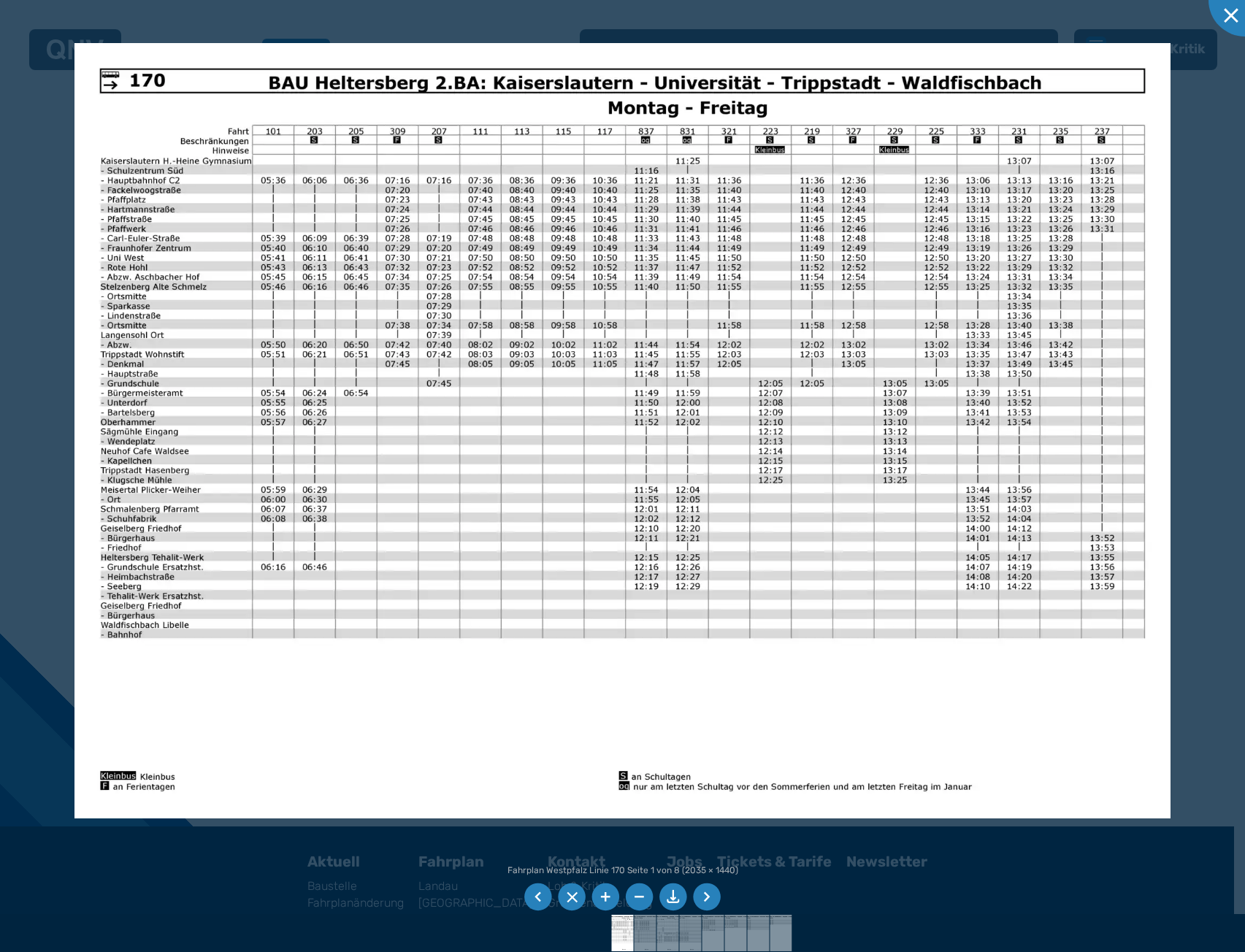
click at [687, 365] on img at bounding box center [622, 431] width 1096 height 776
click at [892, 367] on img at bounding box center [622, 431] width 1096 height 776
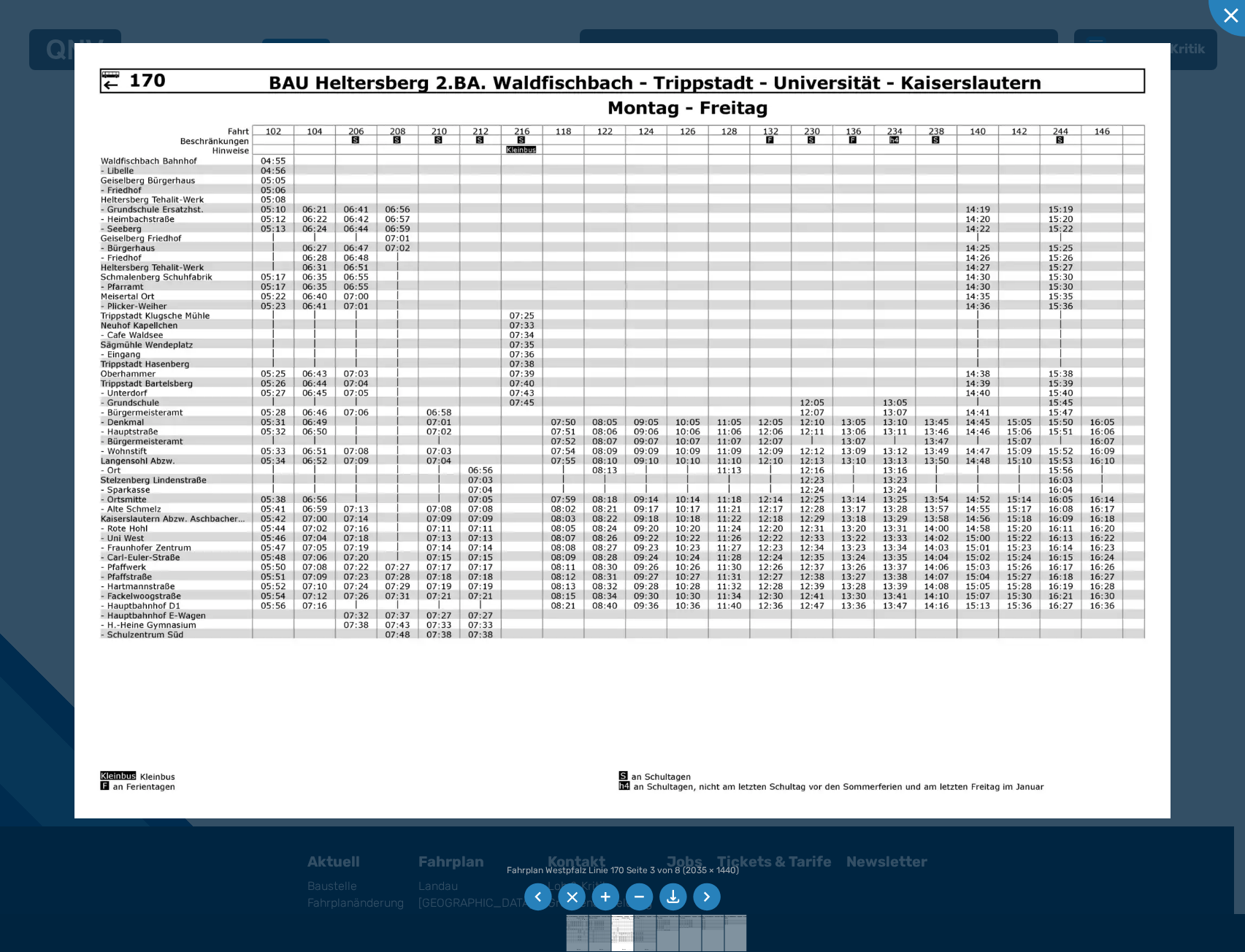
click at [672, 897] on li at bounding box center [673, 898] width 28 height 28
click at [24, 136] on div at bounding box center [622, 476] width 1245 height 952
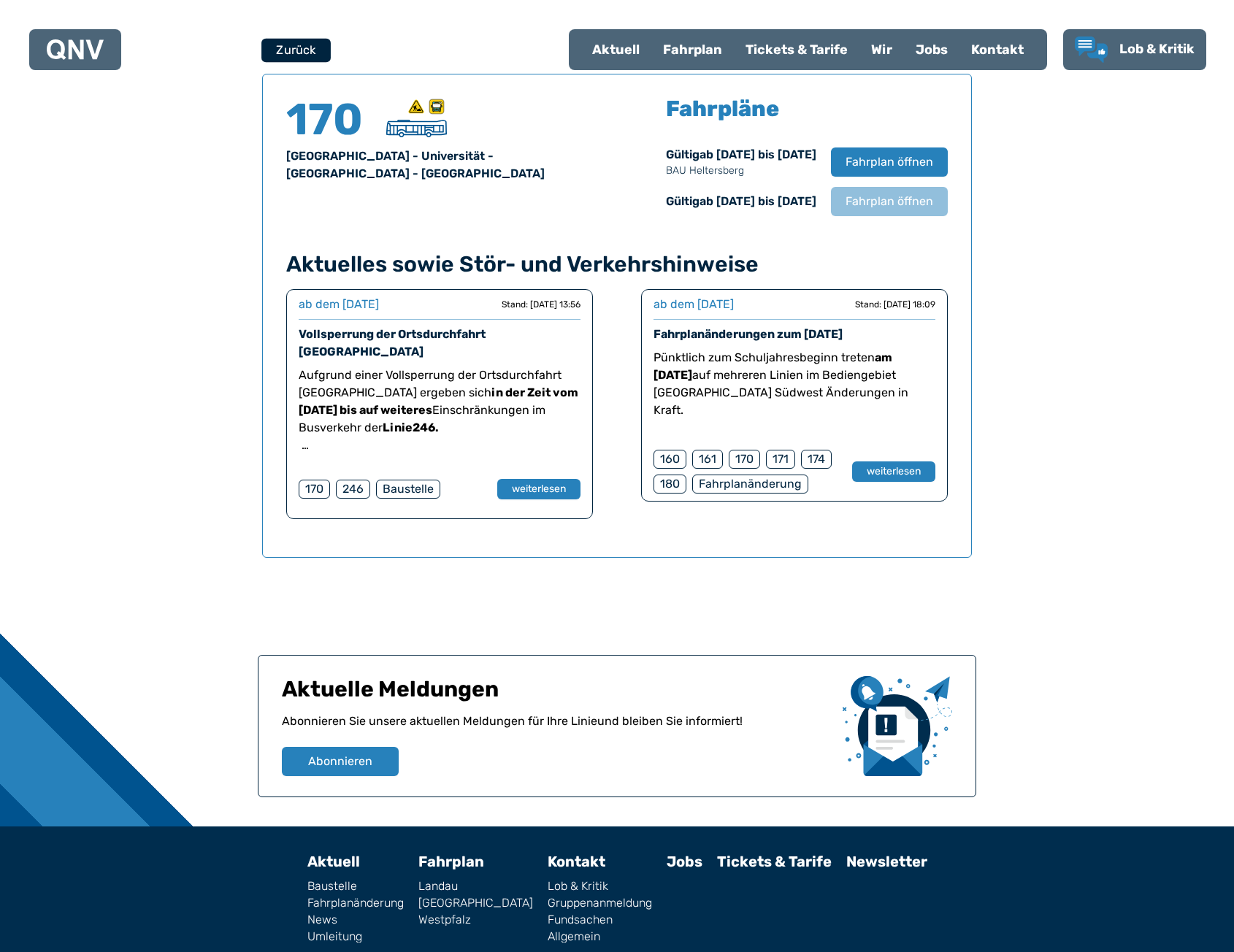
click at [290, 58] on button "Zurück" at bounding box center [296, 49] width 69 height 24
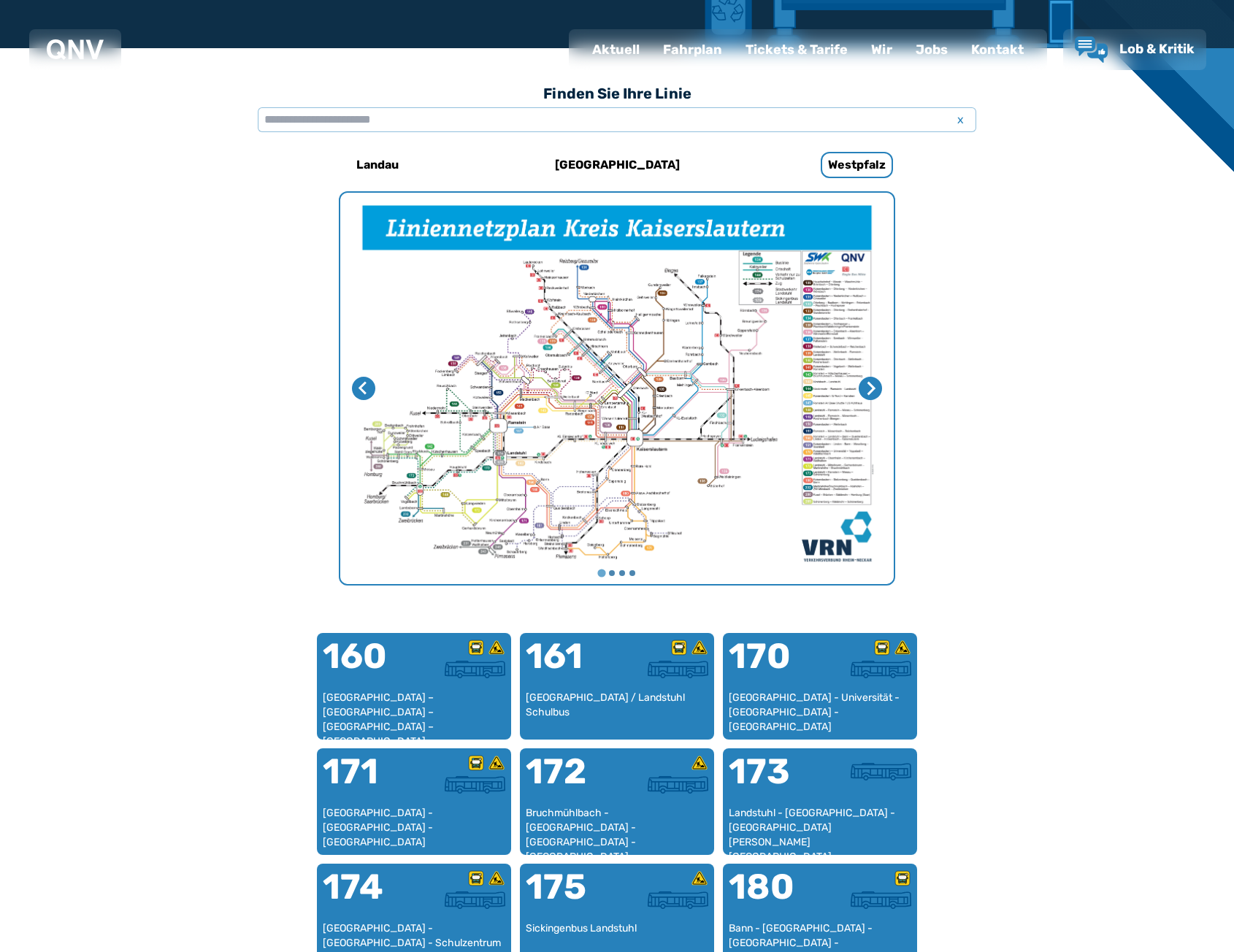
scroll to position [450, 0]
